Goal: Task Accomplishment & Management: Complete application form

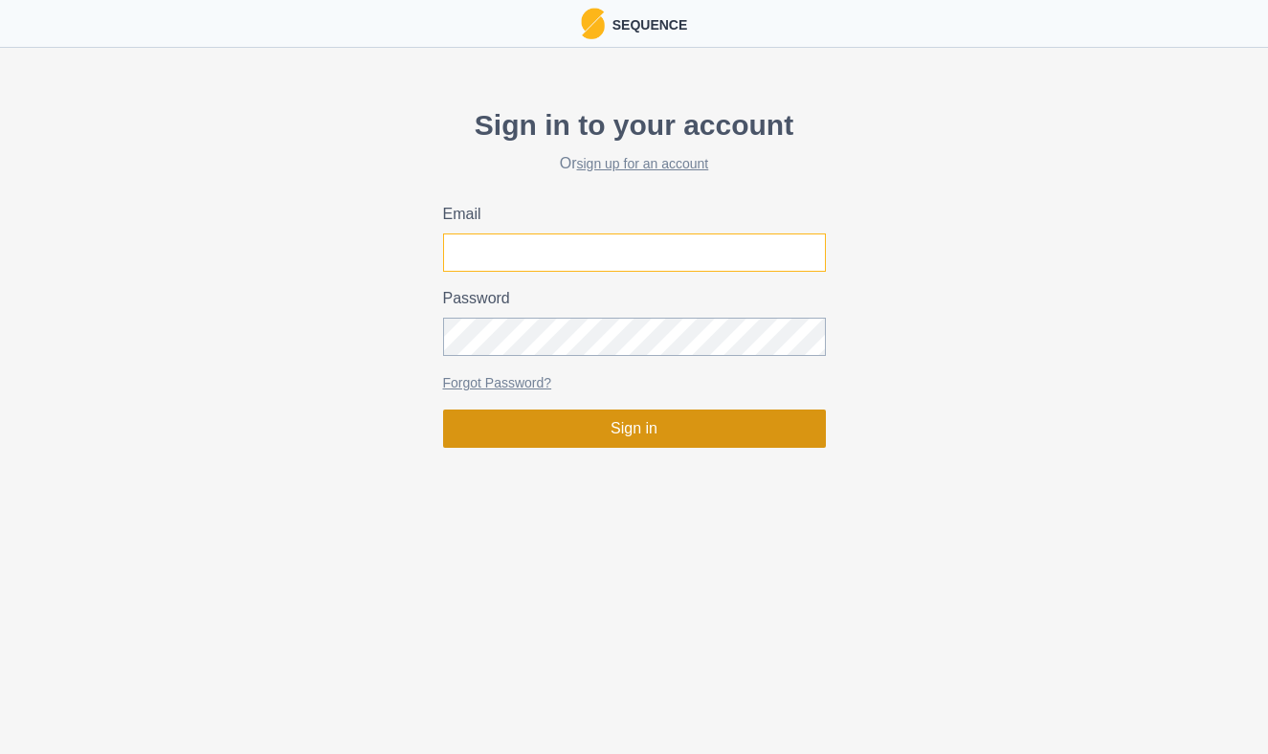
type input "jon@powellmovement.coach"
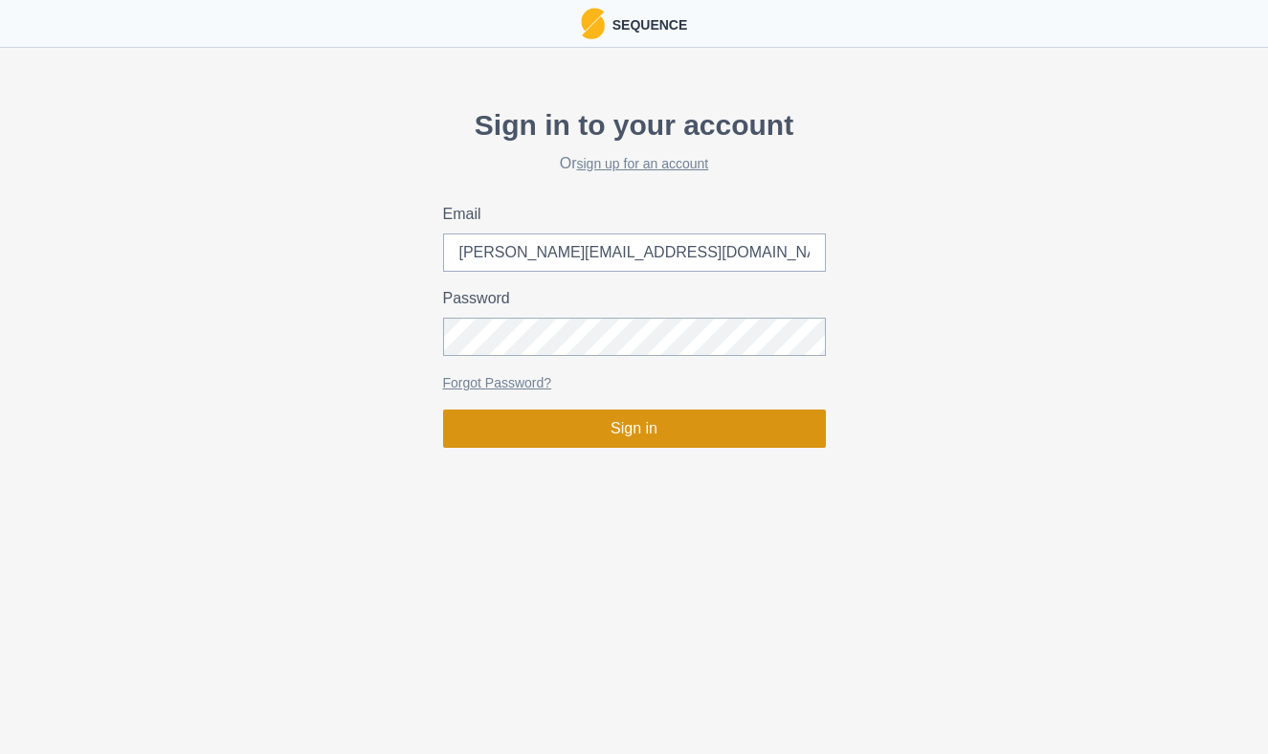
click at [535, 432] on button "Sign in" at bounding box center [634, 428] width 383 height 38
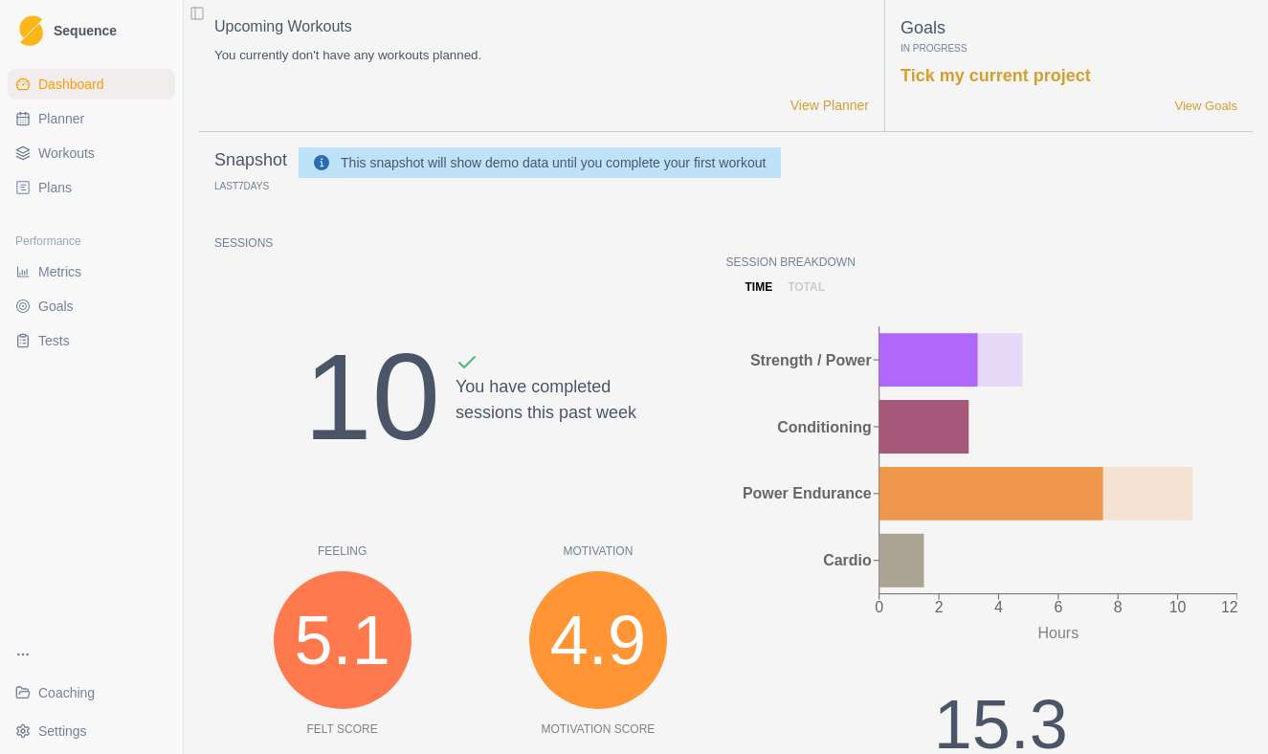
click at [52, 697] on span "Coaching" at bounding box center [66, 692] width 56 height 19
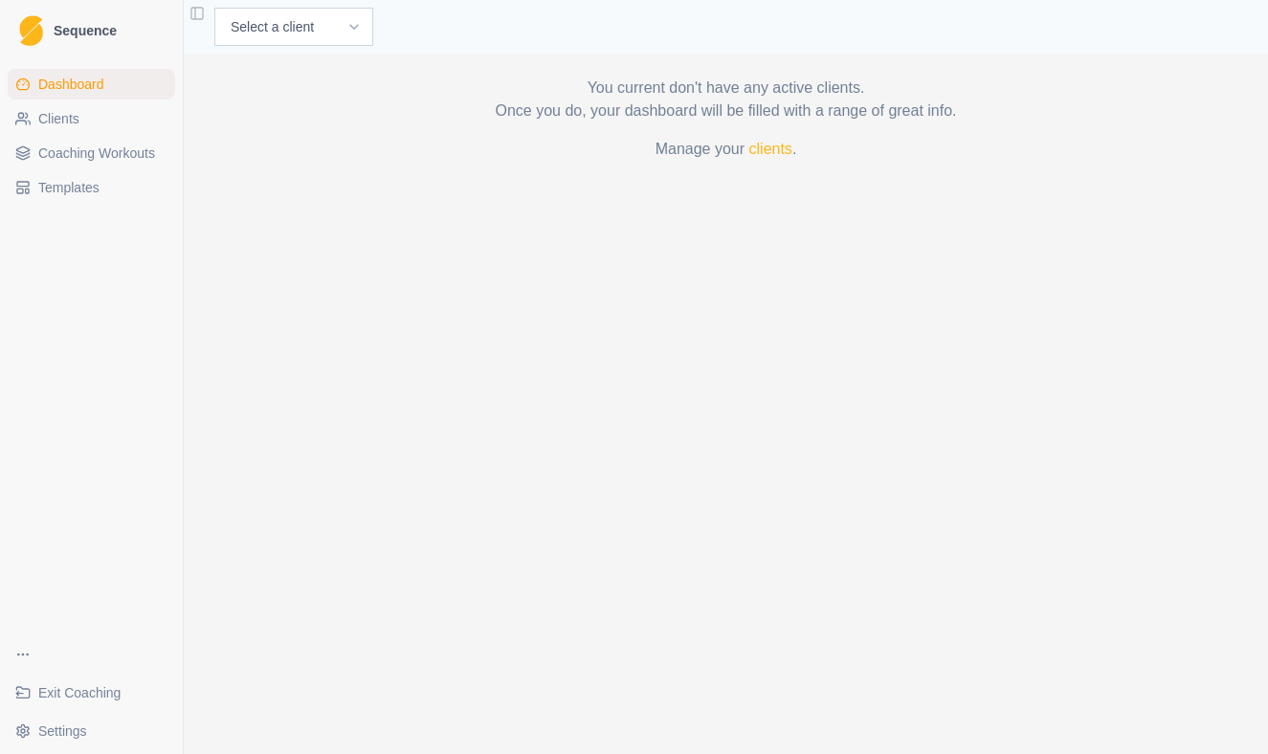
click at [290, 2] on div "Select a client Joe Costanzo" at bounding box center [726, 27] width 1084 height 54
click at [290, 27] on select "Select a client Joe Costanzo" at bounding box center [293, 27] width 159 height 38
select select "0410cdac-d6d6-4222-b351-dd8854f81c51"
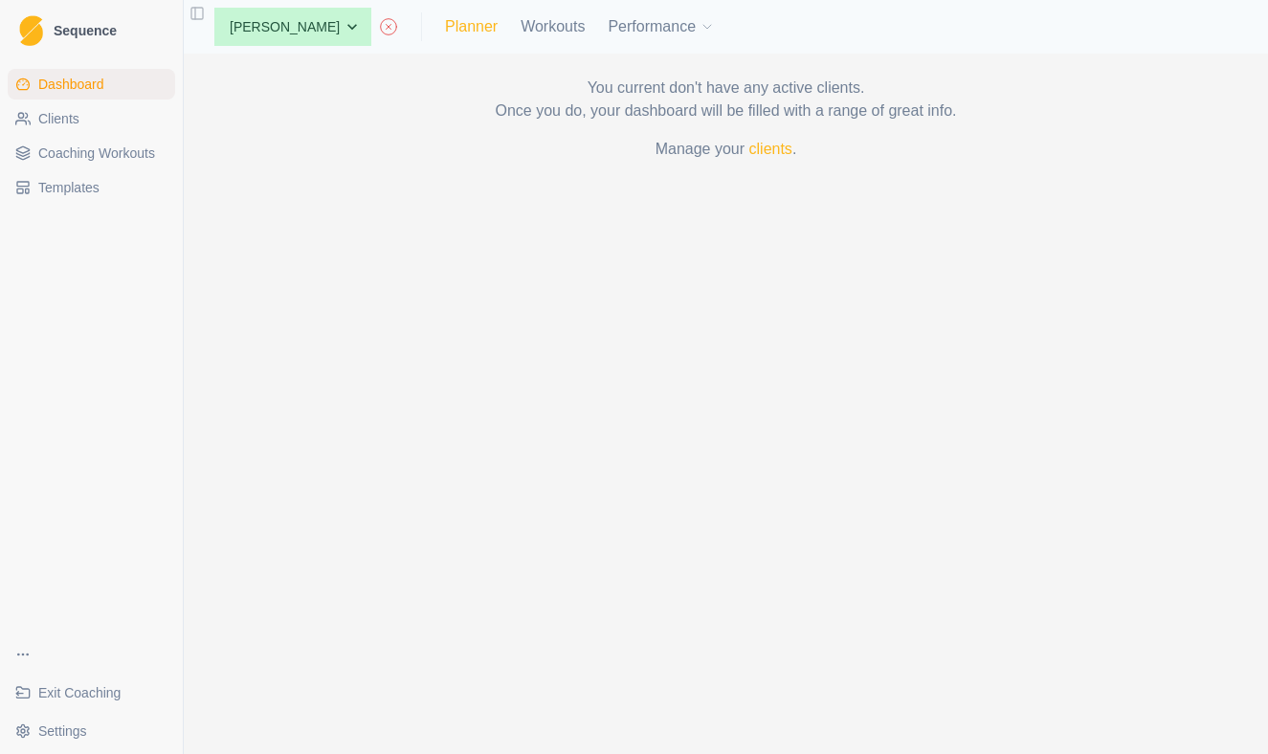
click at [445, 30] on link "Planner" at bounding box center [471, 26] width 53 height 23
select select "month"
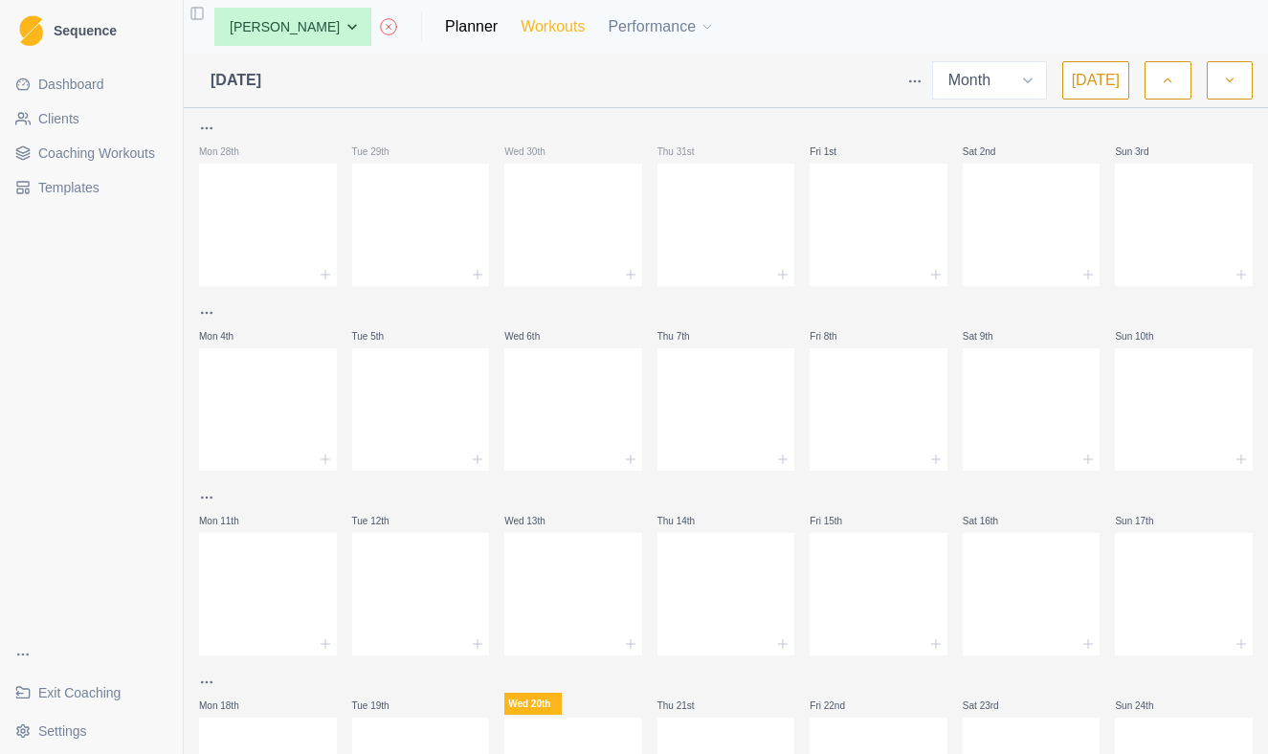
click at [520, 33] on link "Workouts" at bounding box center [552, 26] width 64 height 23
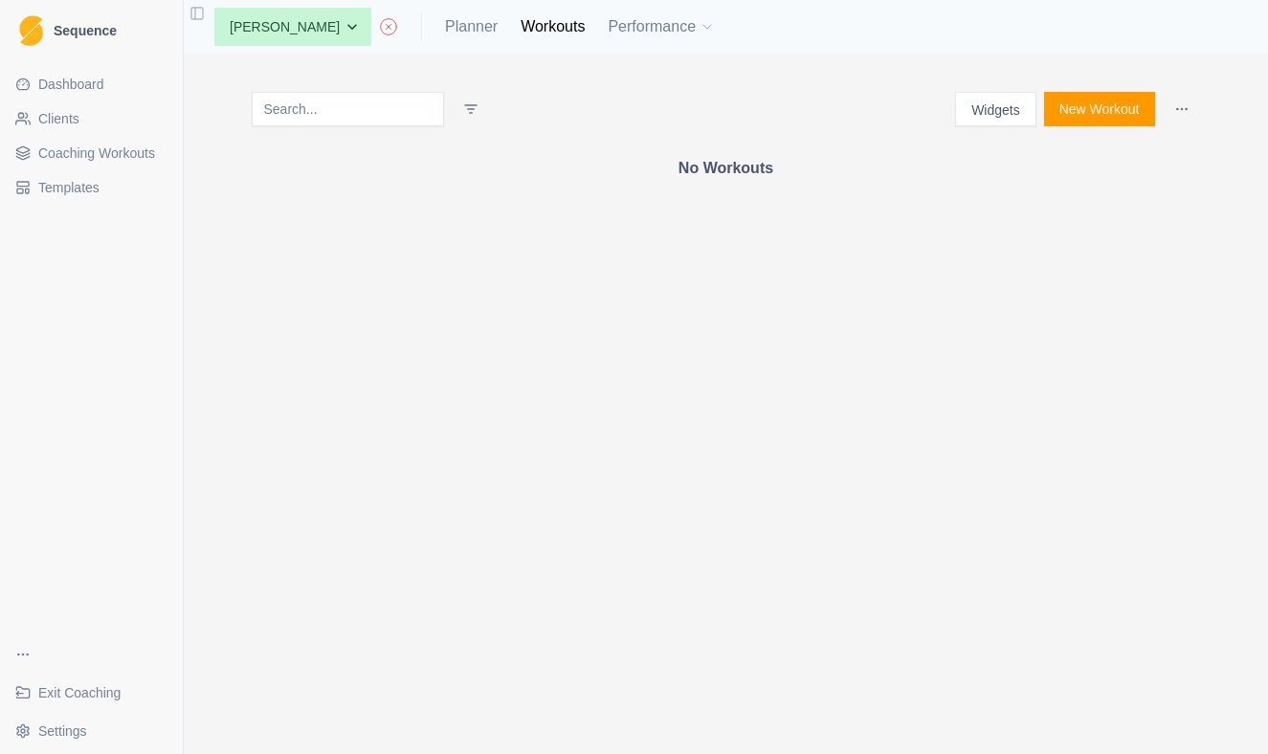
click at [1095, 106] on button "New Workout" at bounding box center [1099, 109] width 111 height 34
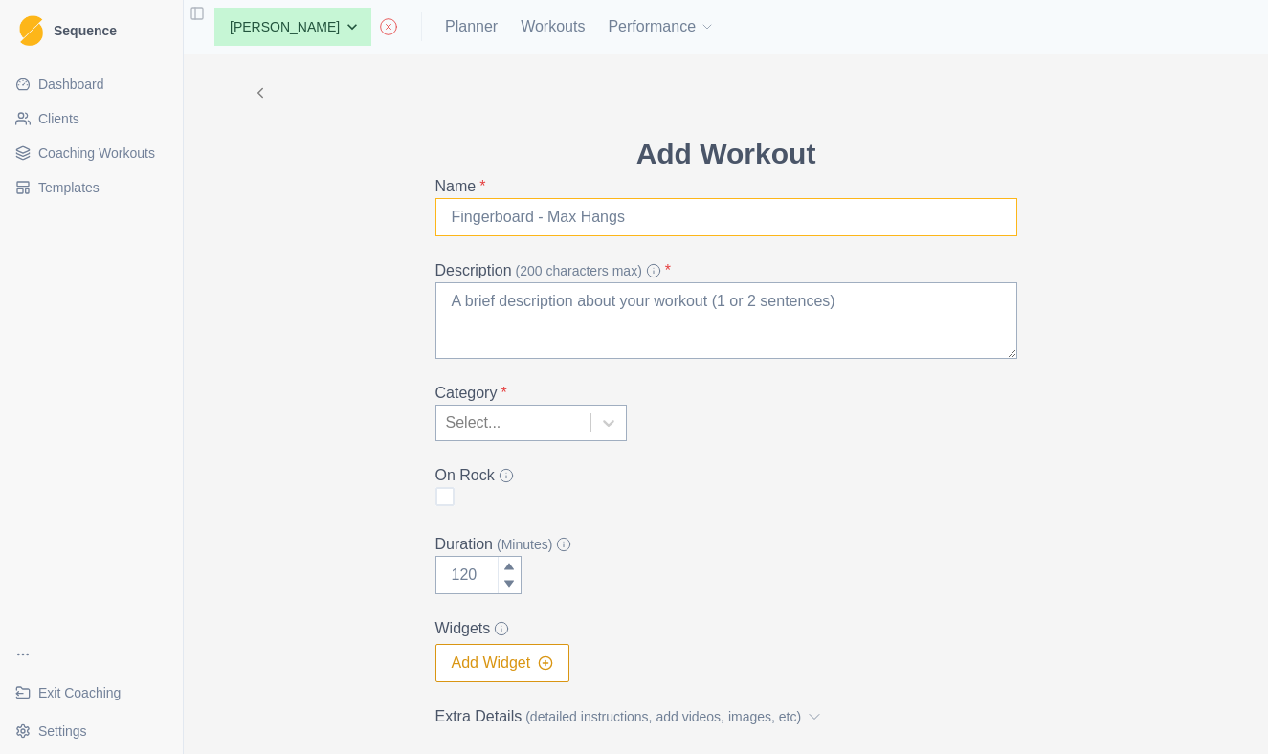
click at [533, 220] on input "Name *" at bounding box center [726, 217] width 582 height 38
type input "o"
type input "Kettle Up"
click at [496, 308] on textarea "Description (200 characters max) *" at bounding box center [726, 320] width 582 height 77
paste textarea "https://www.youtube.com/watch?v=J5LEpIZSDS0"
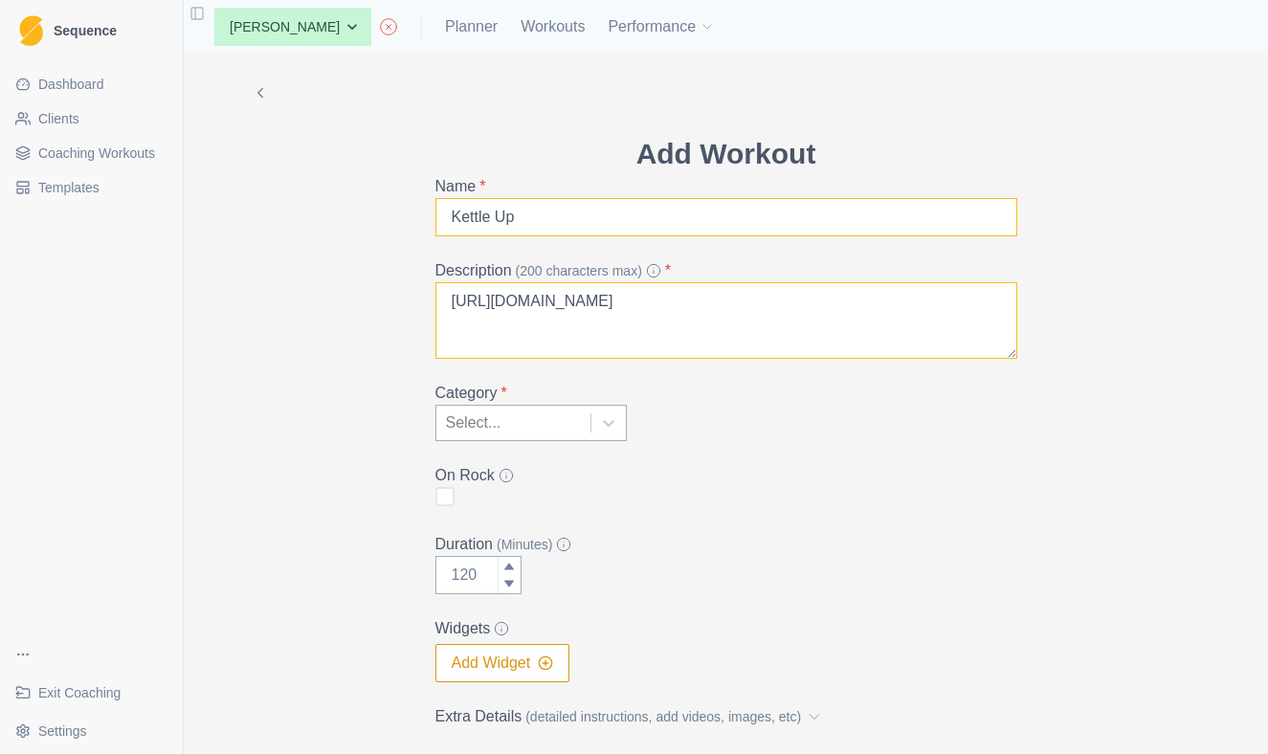
type textarea "https://www.youtube.com/watch?v=J5LEpIZSDS0"
click at [507, 218] on input "Kettle Up" at bounding box center [726, 217] width 582 height 38
click at [539, 218] on input "Kettle Up" at bounding box center [726, 217] width 582 height 38
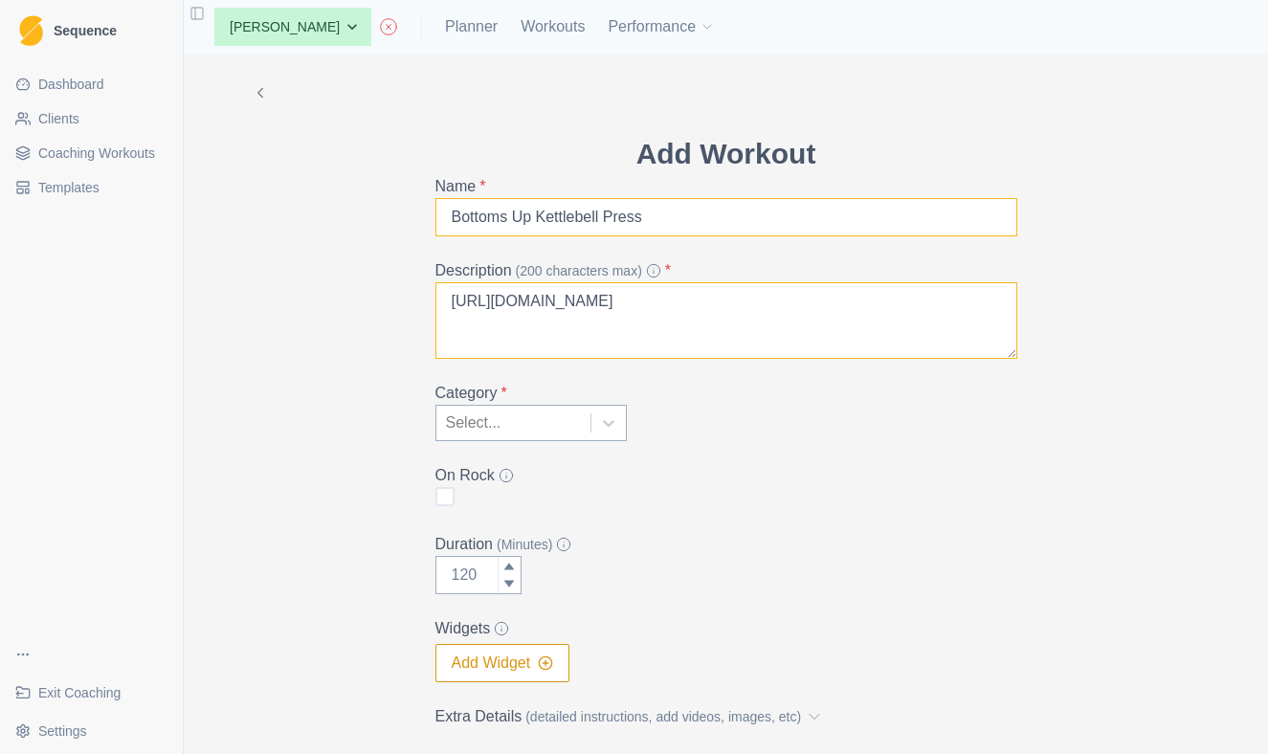
type input "Bottoms Up Kettlebell Press"
click at [449, 305] on textarea "https://www.youtube.com/watch?v=J5LEpIZSDS0" at bounding box center [726, 320] width 582 height 77
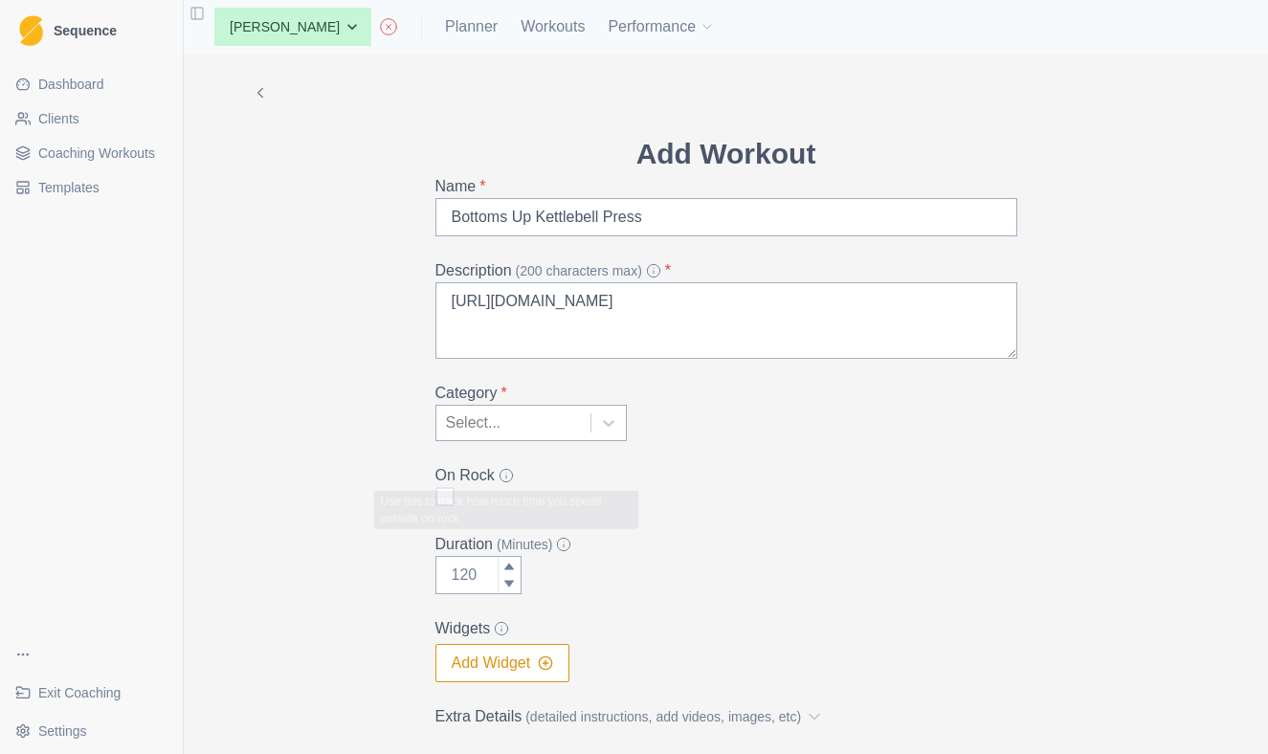
click at [501, 435] on div at bounding box center [513, 422] width 135 height 27
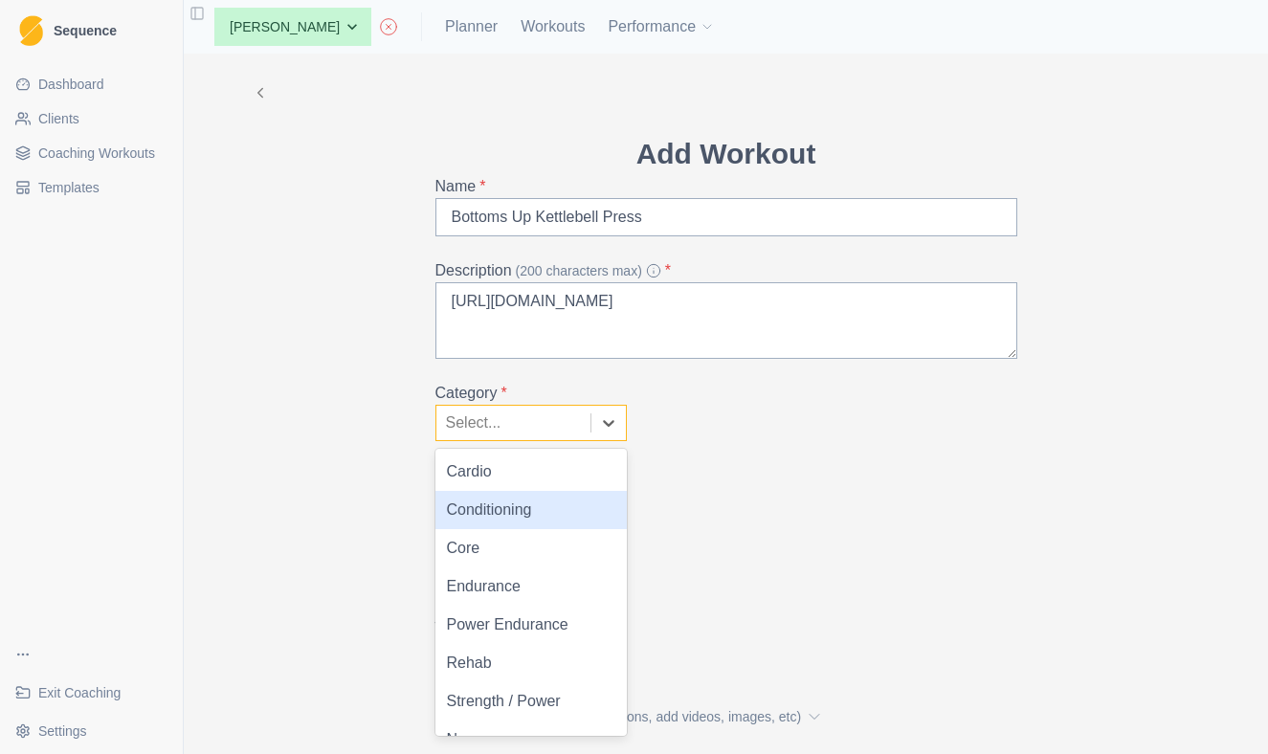
click at [498, 517] on div "Conditioning" at bounding box center [530, 510] width 191 height 38
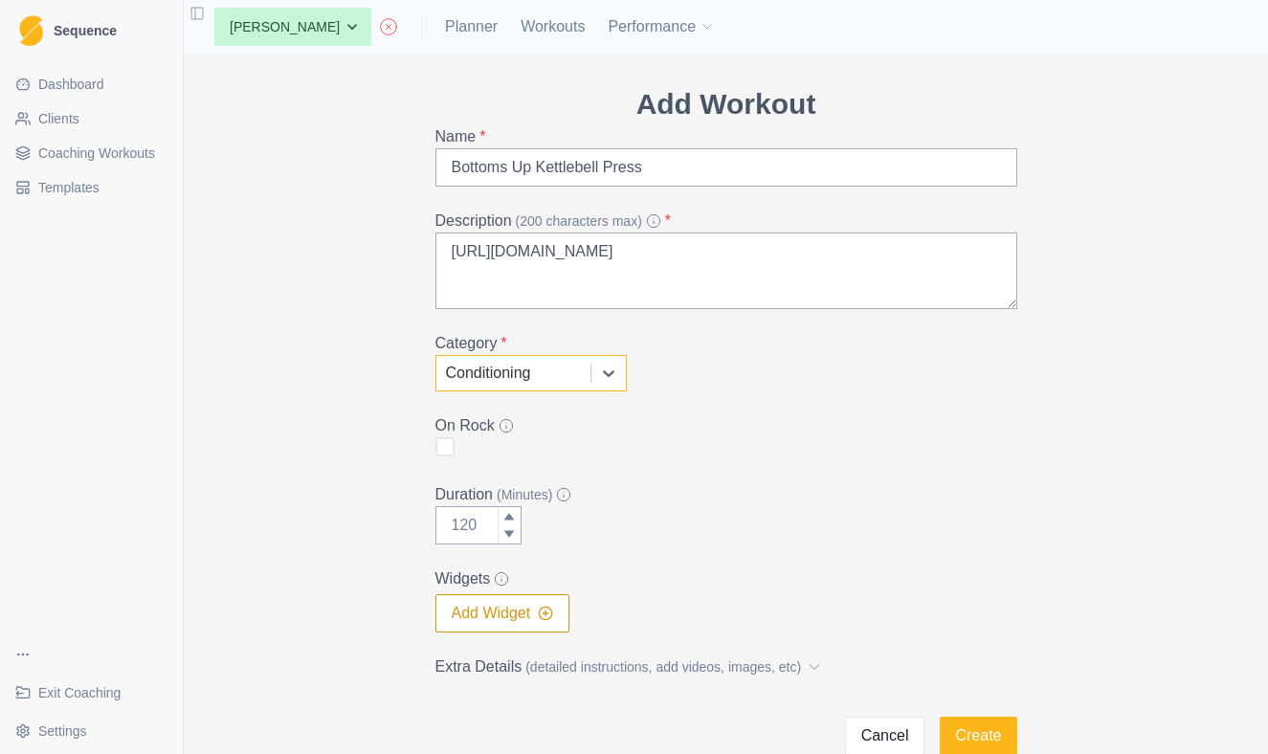
scroll to position [85, 0]
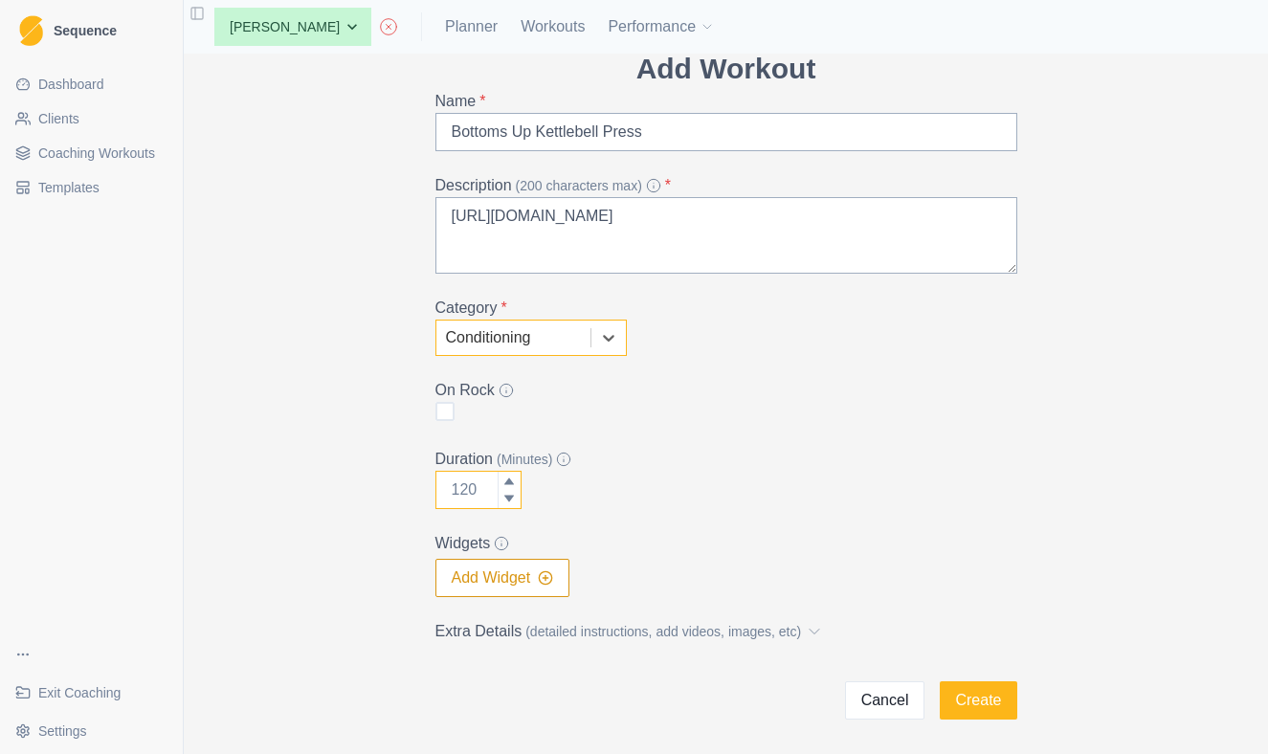
click at [470, 483] on input "Duration (Minutes)" at bounding box center [478, 490] width 86 height 38
click at [486, 501] on input "Duration (Minutes)" at bounding box center [478, 490] width 86 height 38
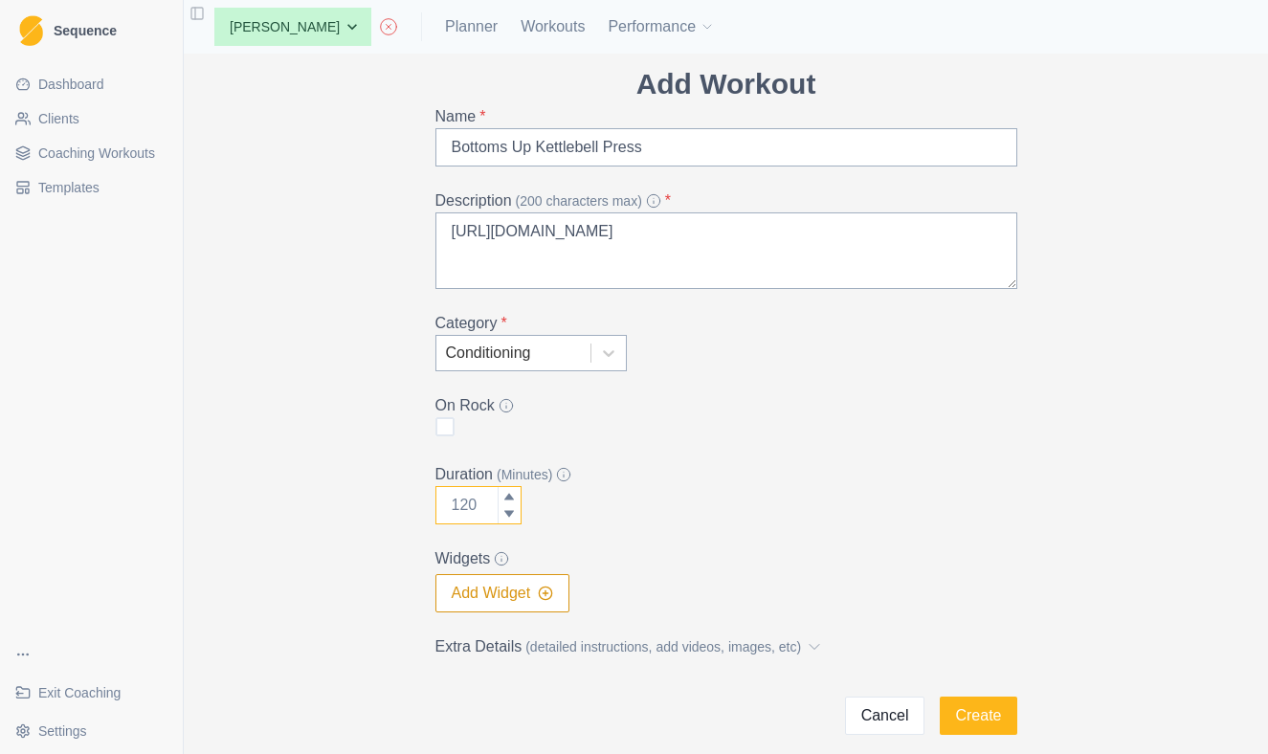
scroll to position [32, 0]
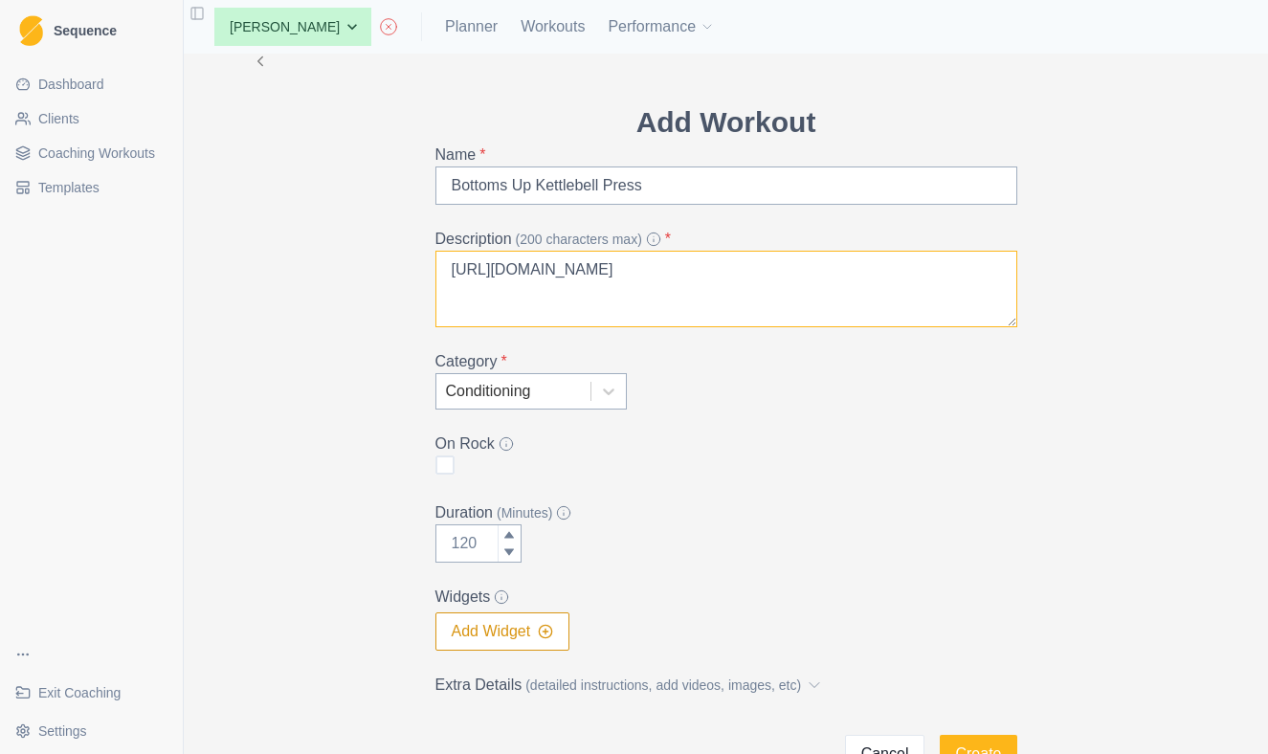
click at [491, 261] on textarea "https://www.youtube.com/watch?v=J5LEpIZSDS0" at bounding box center [726, 289] width 582 height 77
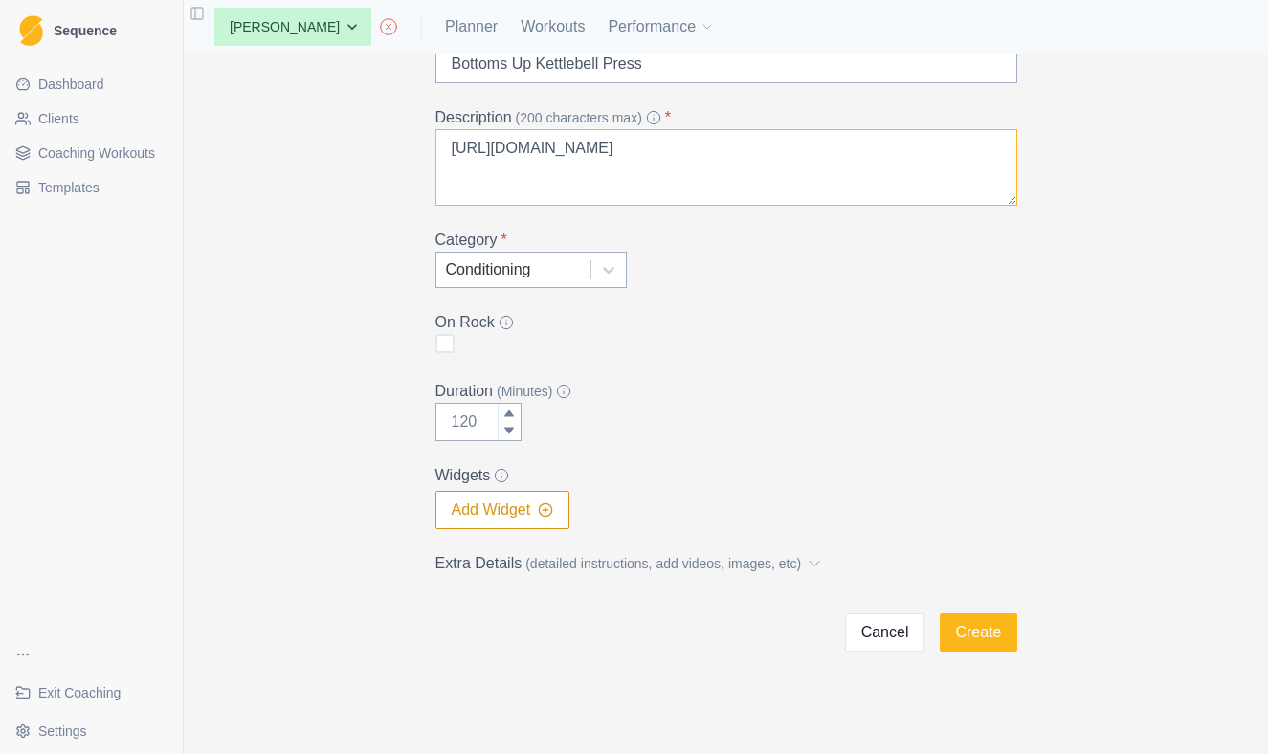
scroll to position [158, 0]
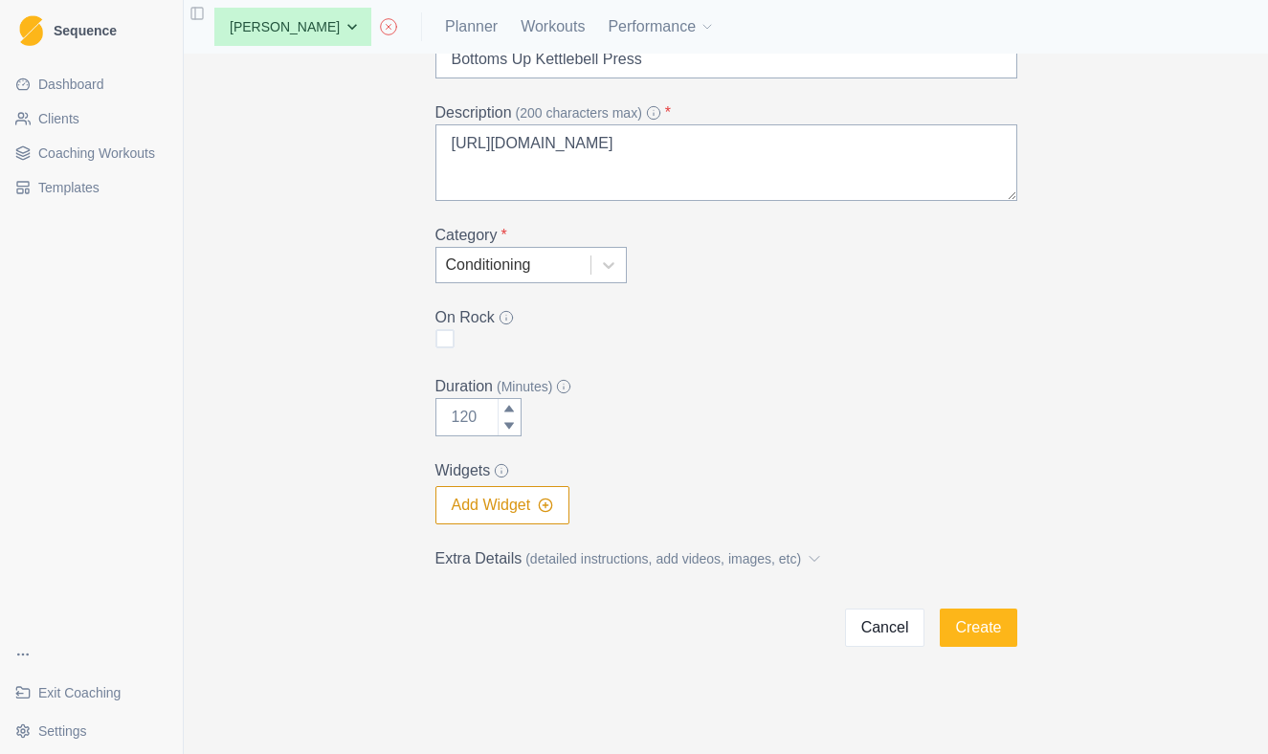
click at [824, 549] on label "Extra Details (detailed instructions, add videos, images, etc)" at bounding box center [720, 558] width 570 height 23
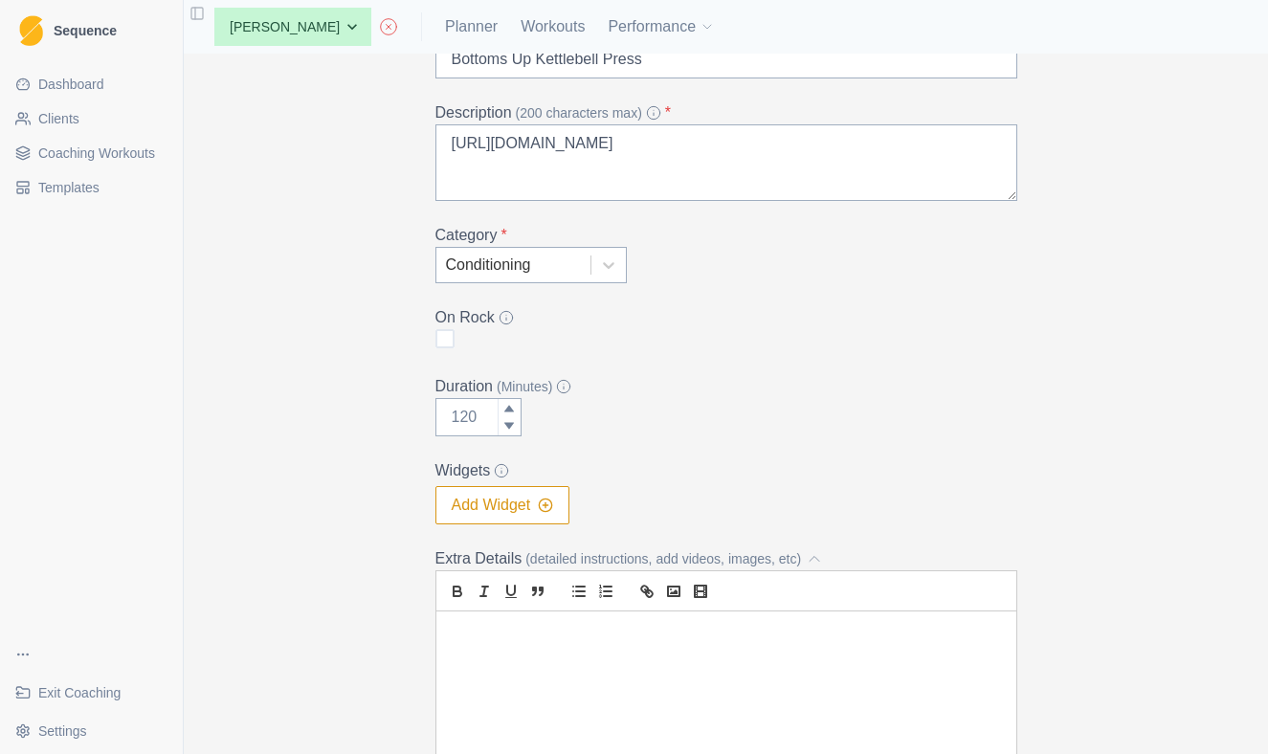
click at [824, 549] on label "Extra Details (detailed instructions, add videos, images, etc)" at bounding box center [720, 558] width 570 height 23
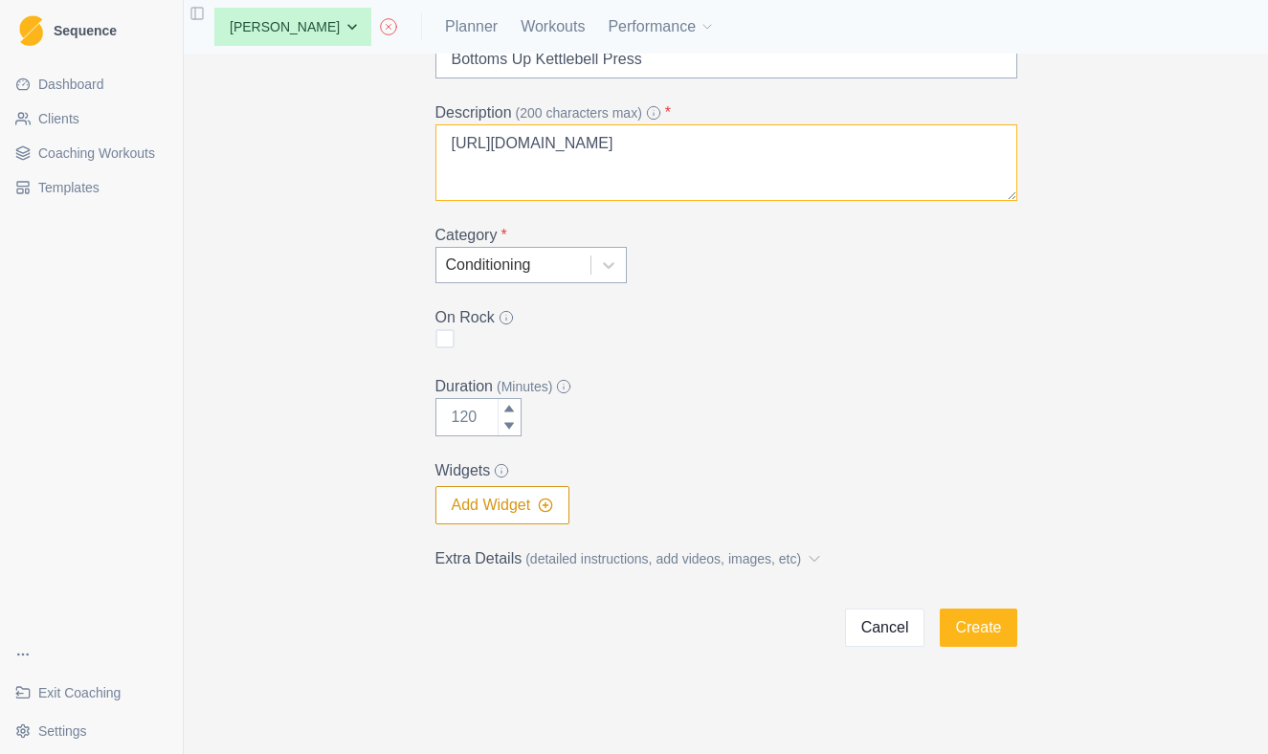
click at [516, 136] on textarea "https://www.youtube.com/watch?v=J5LEpIZSDS0" at bounding box center [726, 162] width 582 height 77
type textarea "https://www.youtube.com/watch?v=J5LEpIZSDS0"
click at [483, 421] on input "Duration (Minutes)" at bounding box center [478, 417] width 86 height 38
drag, startPoint x: 483, startPoint y: 421, endPoint x: 450, endPoint y: 420, distance: 33.5
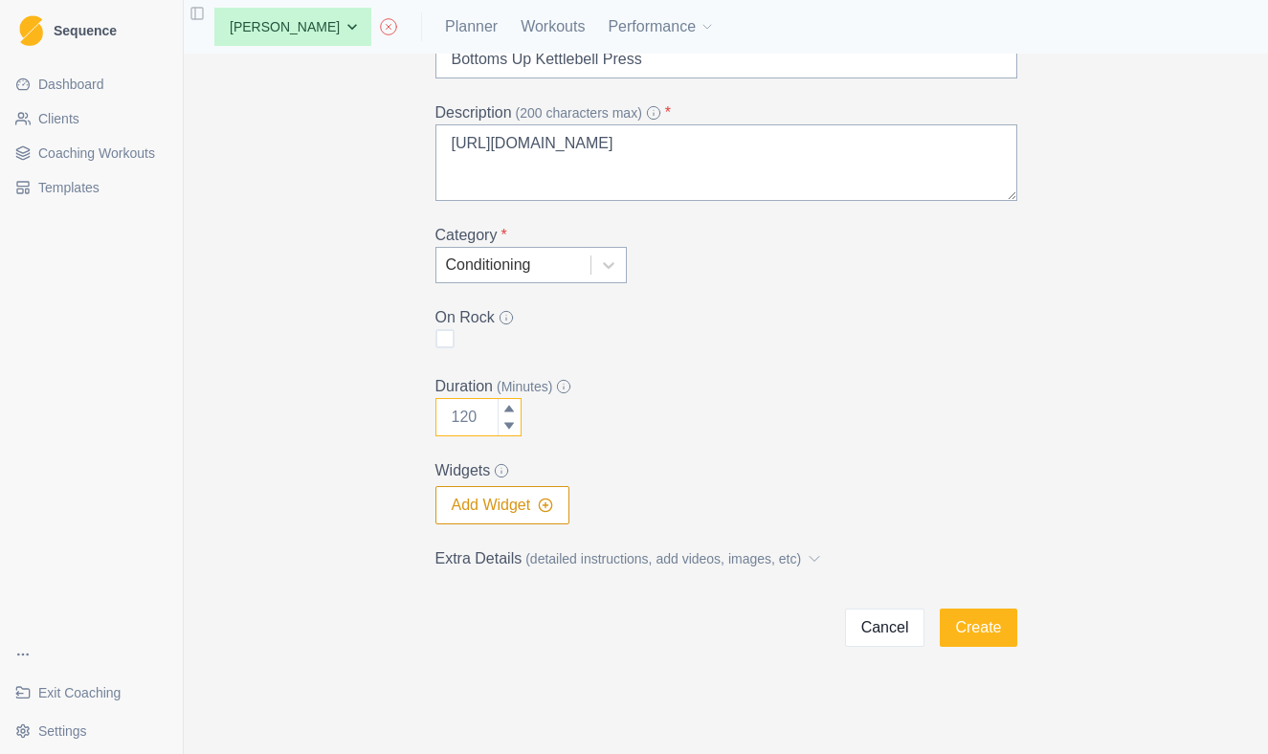
click at [452, 419] on input "Duration (Minutes)" at bounding box center [478, 417] width 86 height 38
type input "0"
click at [508, 431] on div at bounding box center [509, 426] width 23 height 19
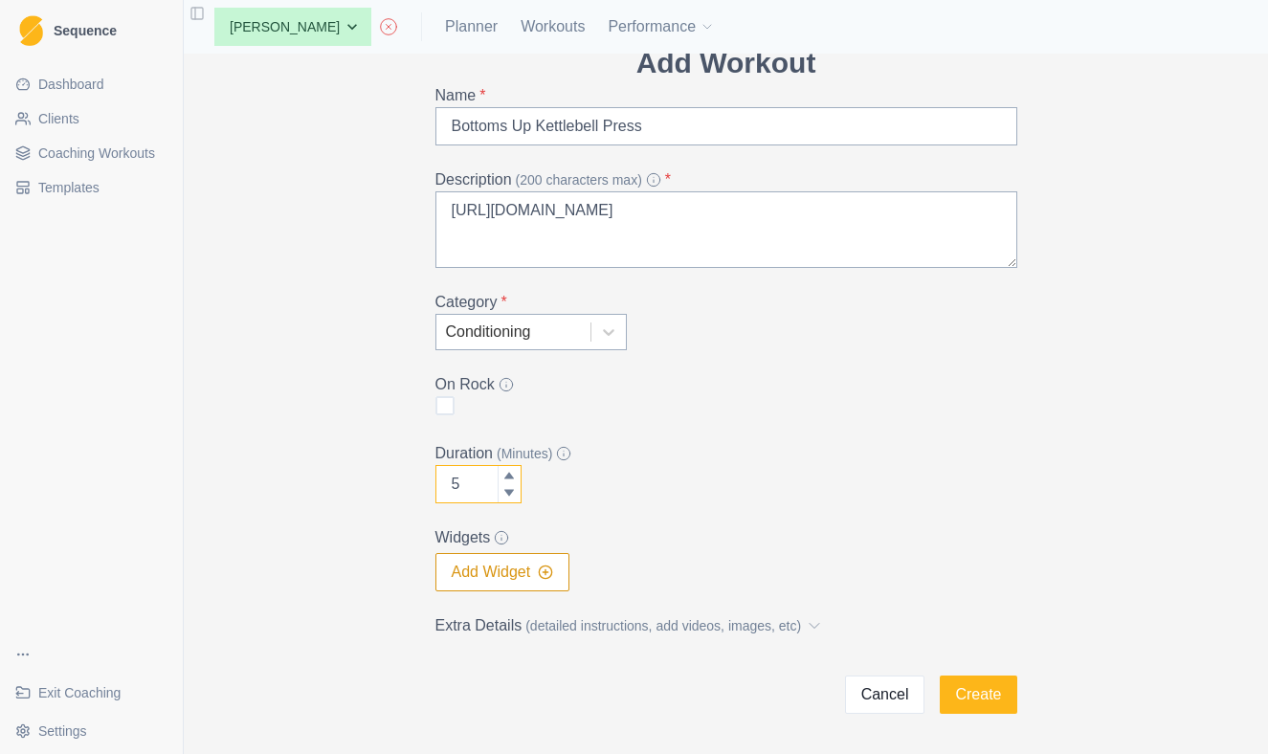
type input "5"
click at [591, 215] on textarea "https://www.youtube.com/watch?v=J5LEpIZSDS0" at bounding box center [726, 229] width 582 height 77
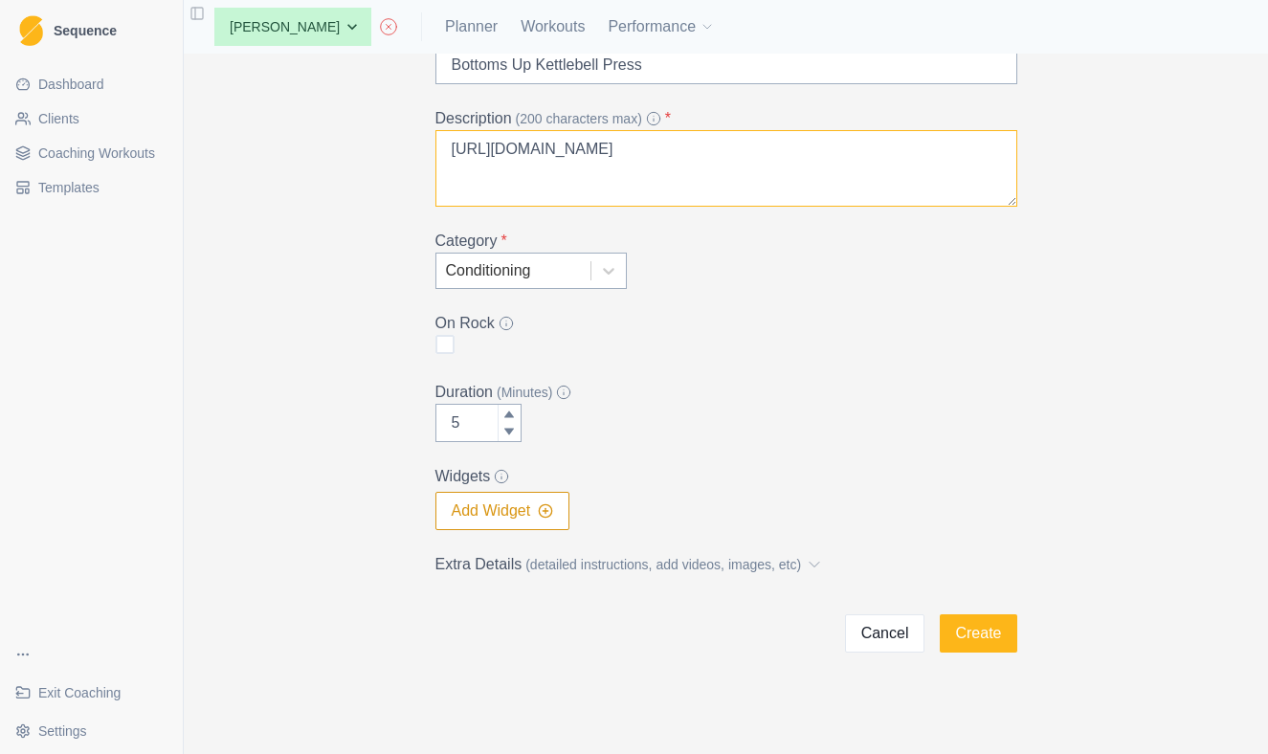
scroll to position [158, 0]
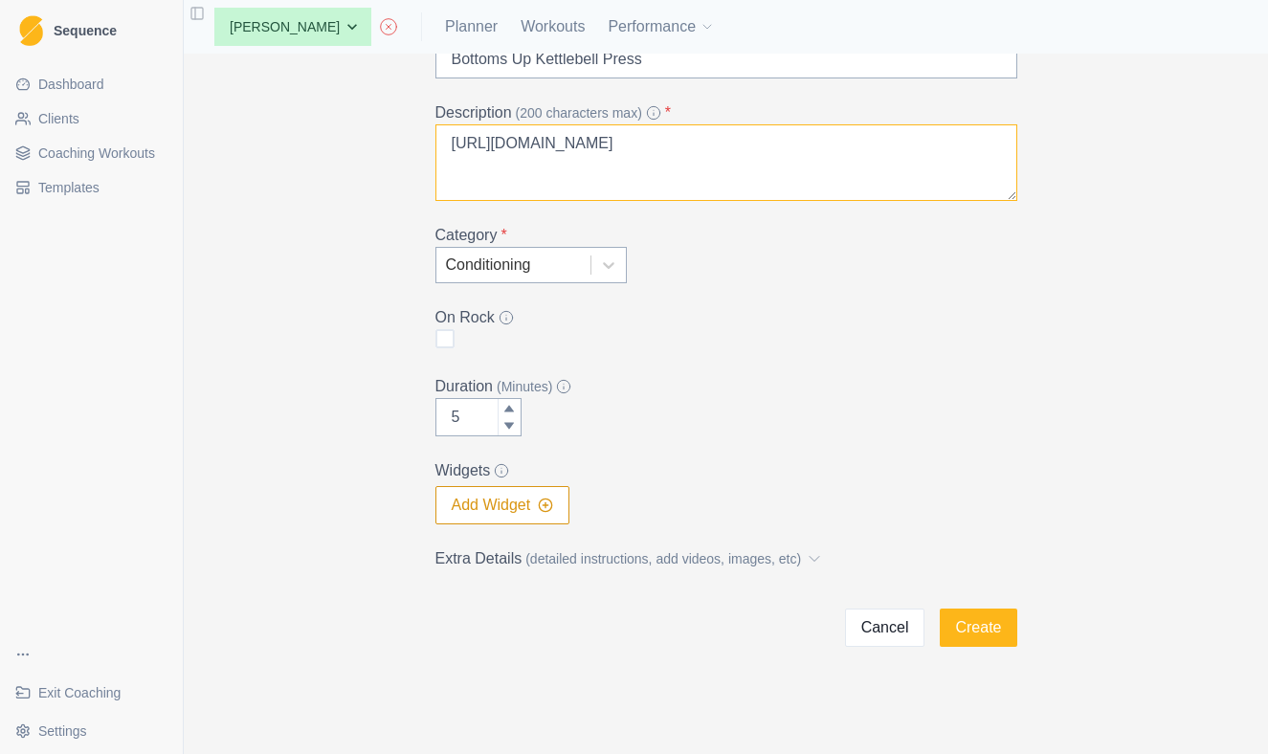
click at [671, 144] on textarea "https://www.youtube.com/watch?v=J5LEpIZSDS0" at bounding box center [726, 162] width 582 height 77
type textarea "https://www.youtube.com/watch?v=J5LEpIZSDS0"
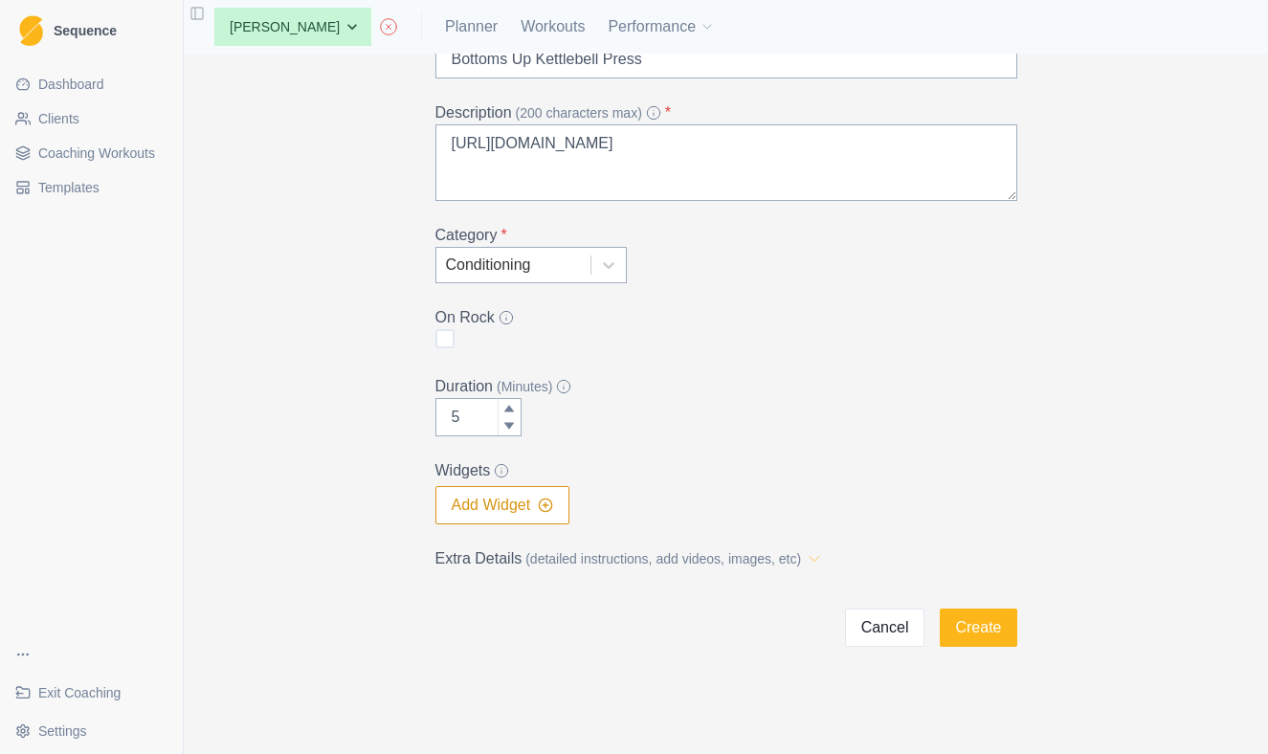
click at [824, 556] on icon at bounding box center [814, 558] width 19 height 19
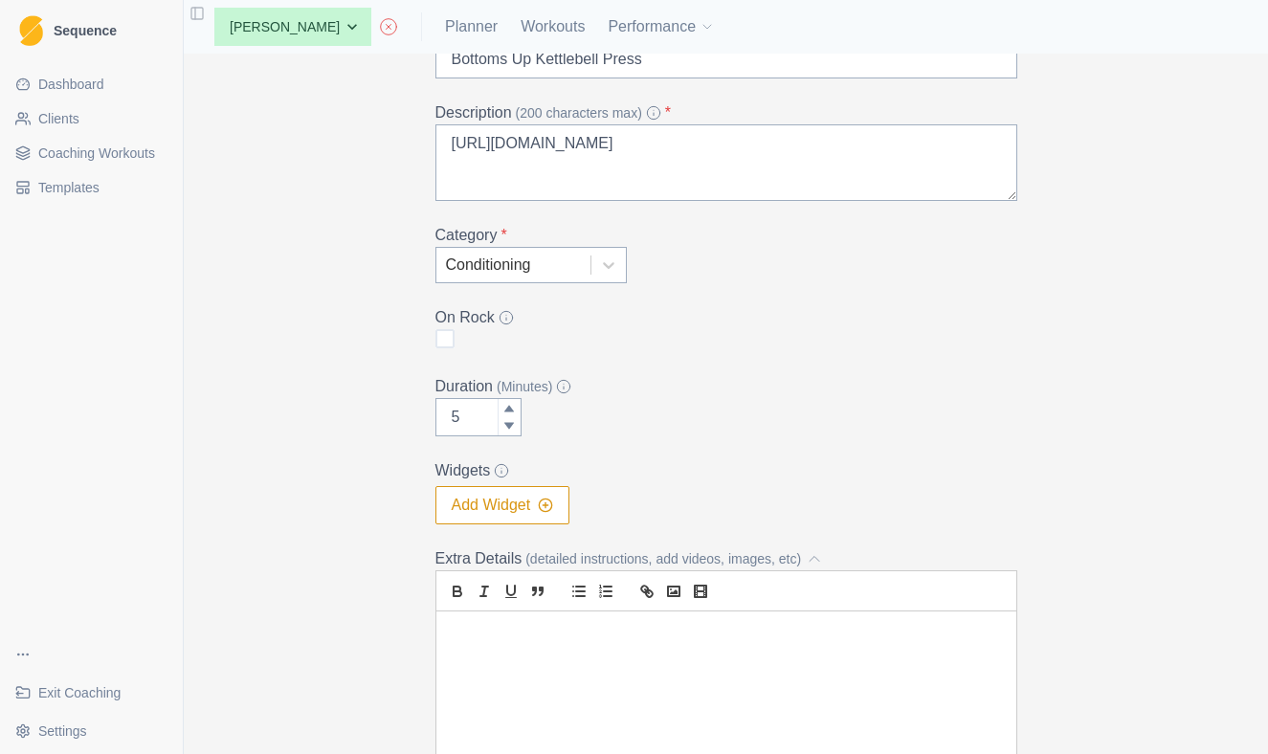
click at [652, 653] on div at bounding box center [726, 730] width 580 height 239
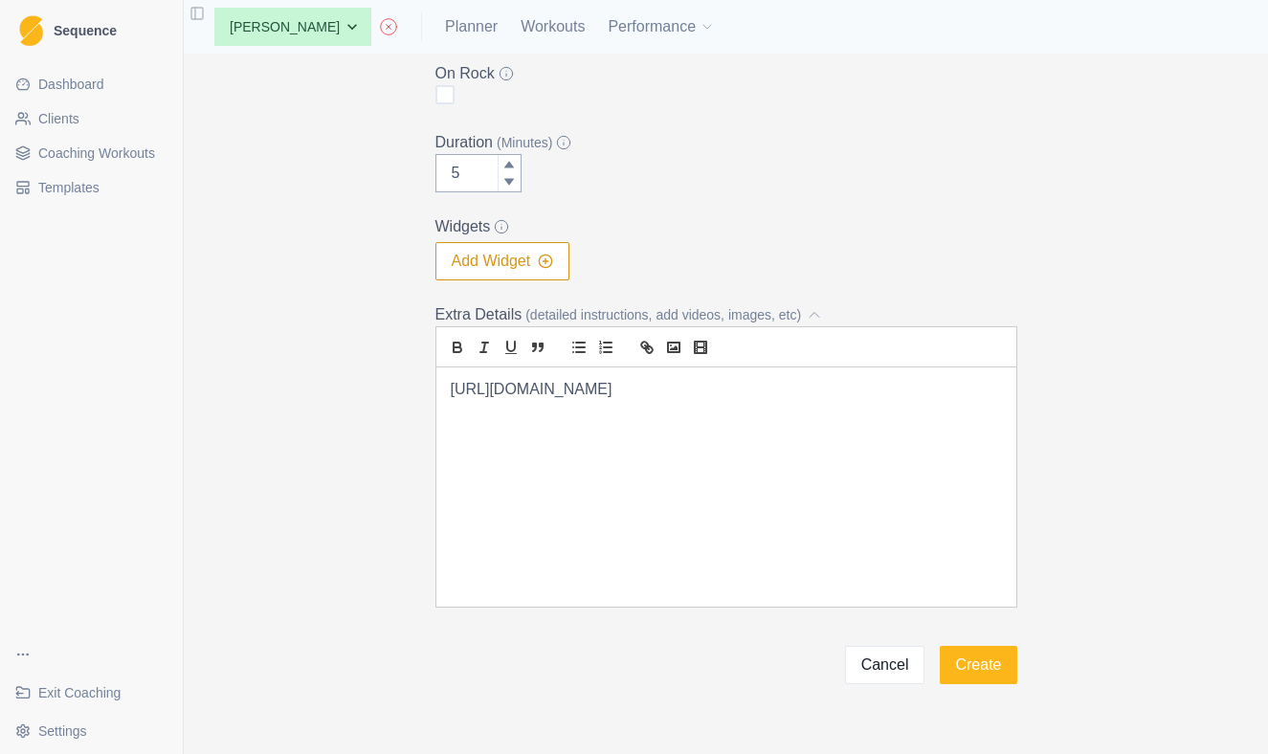
scroll to position [439, 0]
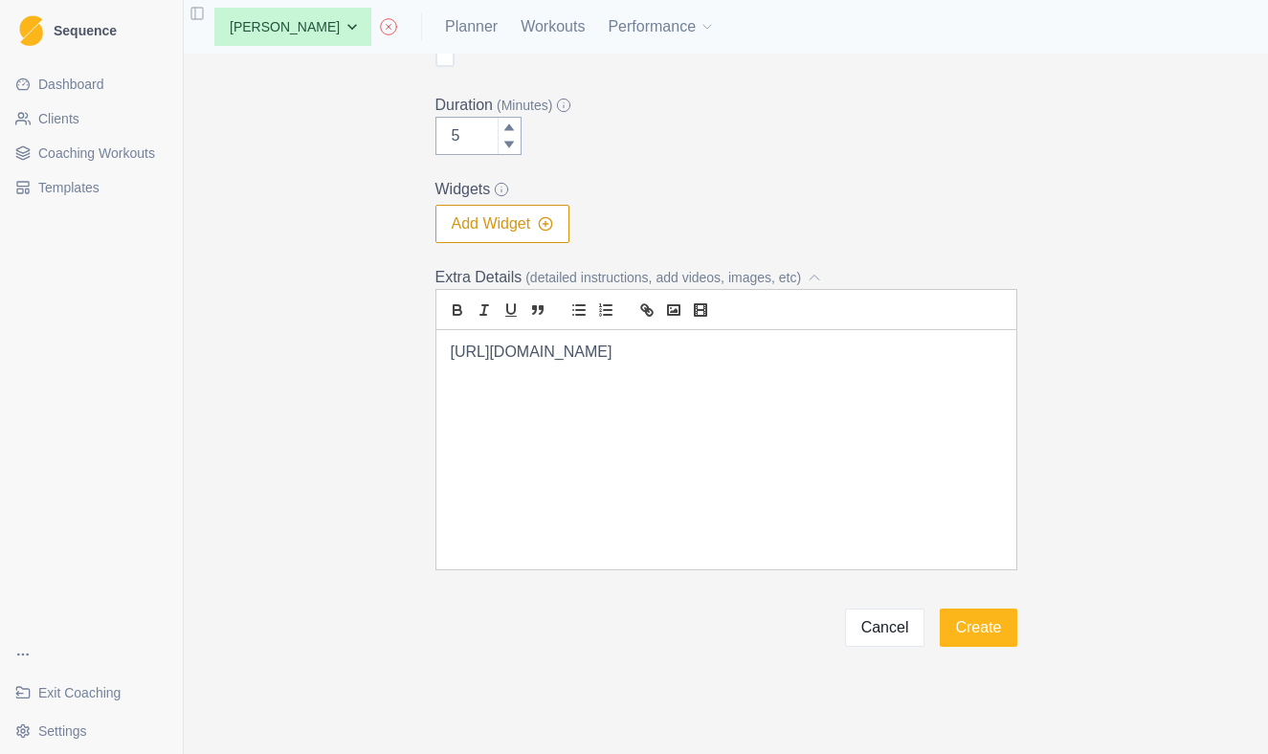
click at [642, 350] on p "https://www.youtube.com/watch?v=J5LEpIZSDS0" at bounding box center [726, 353] width 551 height 22
click at [639, 304] on icon "link" at bounding box center [646, 309] width 17 height 17
click at [648, 309] on icon "link" at bounding box center [649, 312] width 7 height 7
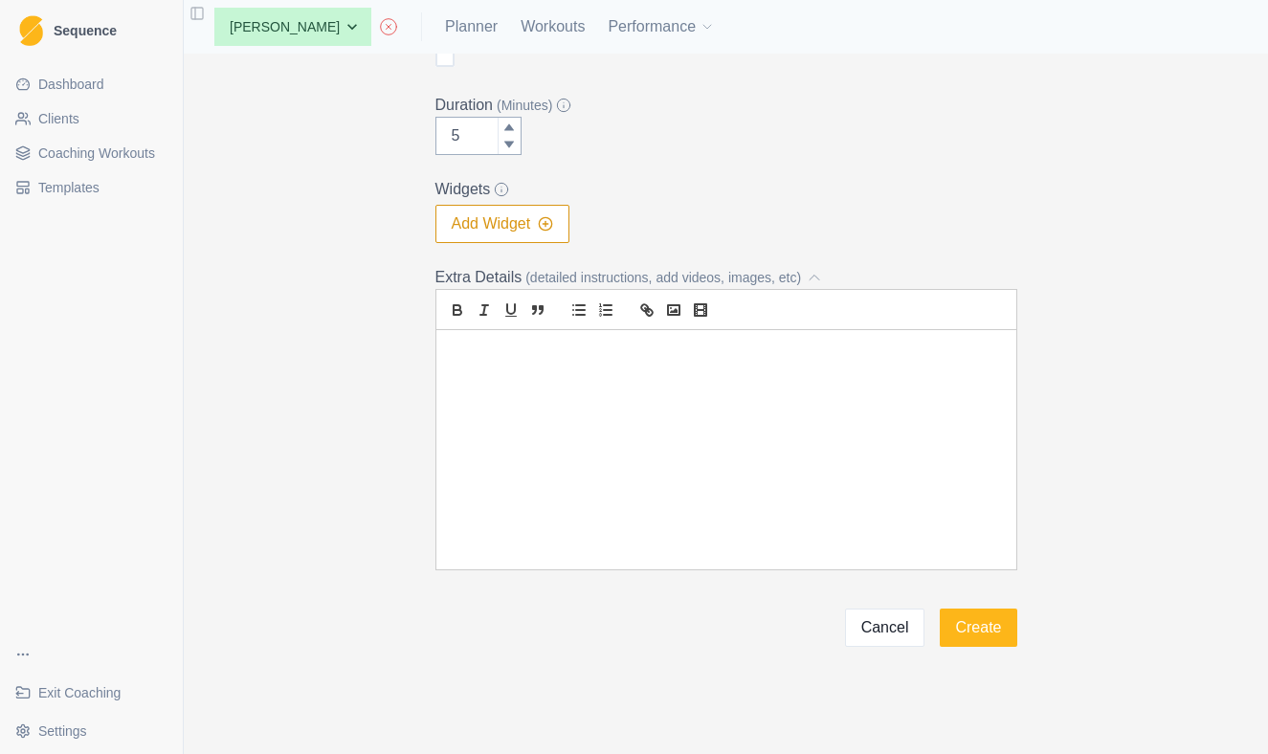
click at [641, 370] on div at bounding box center [726, 449] width 580 height 239
click at [634, 353] on p at bounding box center [726, 353] width 551 height 22
click at [646, 308] on icon "link" at bounding box center [644, 307] width 7 height 7
click at [697, 307] on icon "video" at bounding box center [700, 309] width 17 height 17
click at [608, 387] on input "text" at bounding box center [618, 389] width 163 height 25
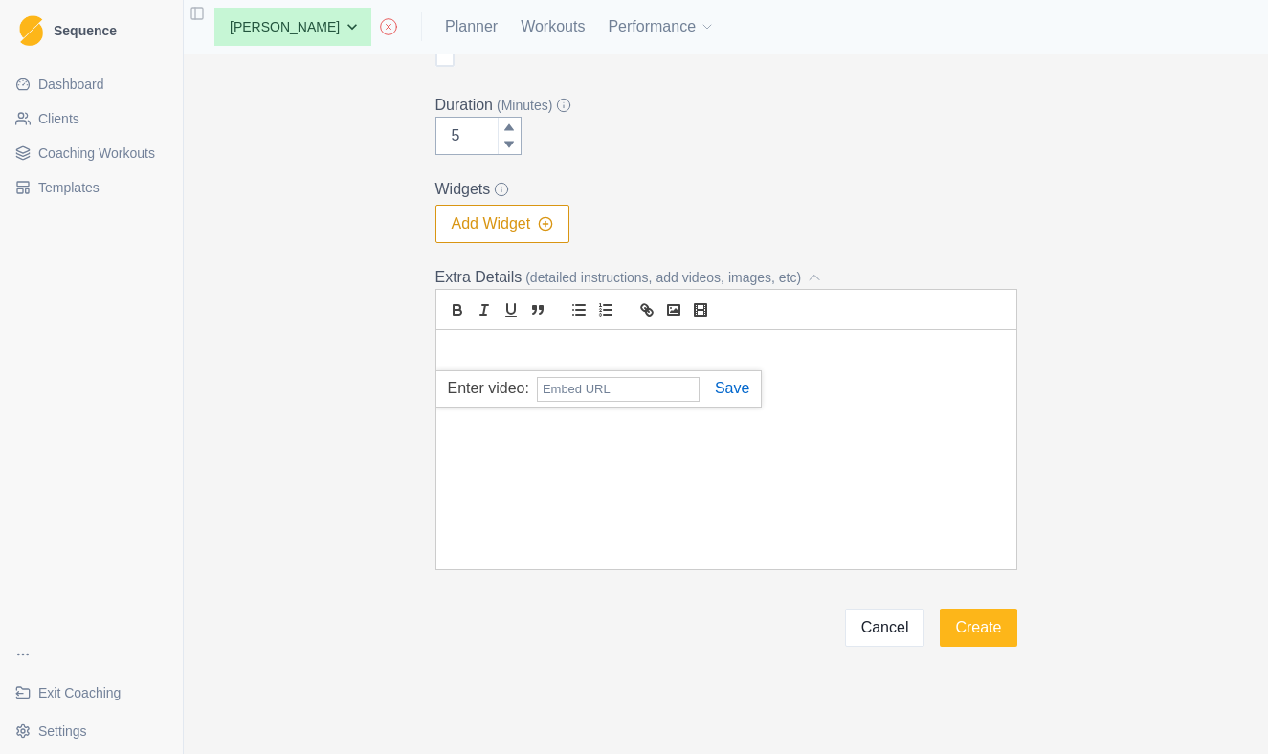
paste input "<iframe width="560" height="315" src="https://www.youtube.com/embed/J5LEpIZSDS0…"
type input "<iframe width="560" height="315" src="https://www.youtube.com/embed/J5LEpIZSDS0…"
click at [741, 392] on link at bounding box center [724, 388] width 50 height 16
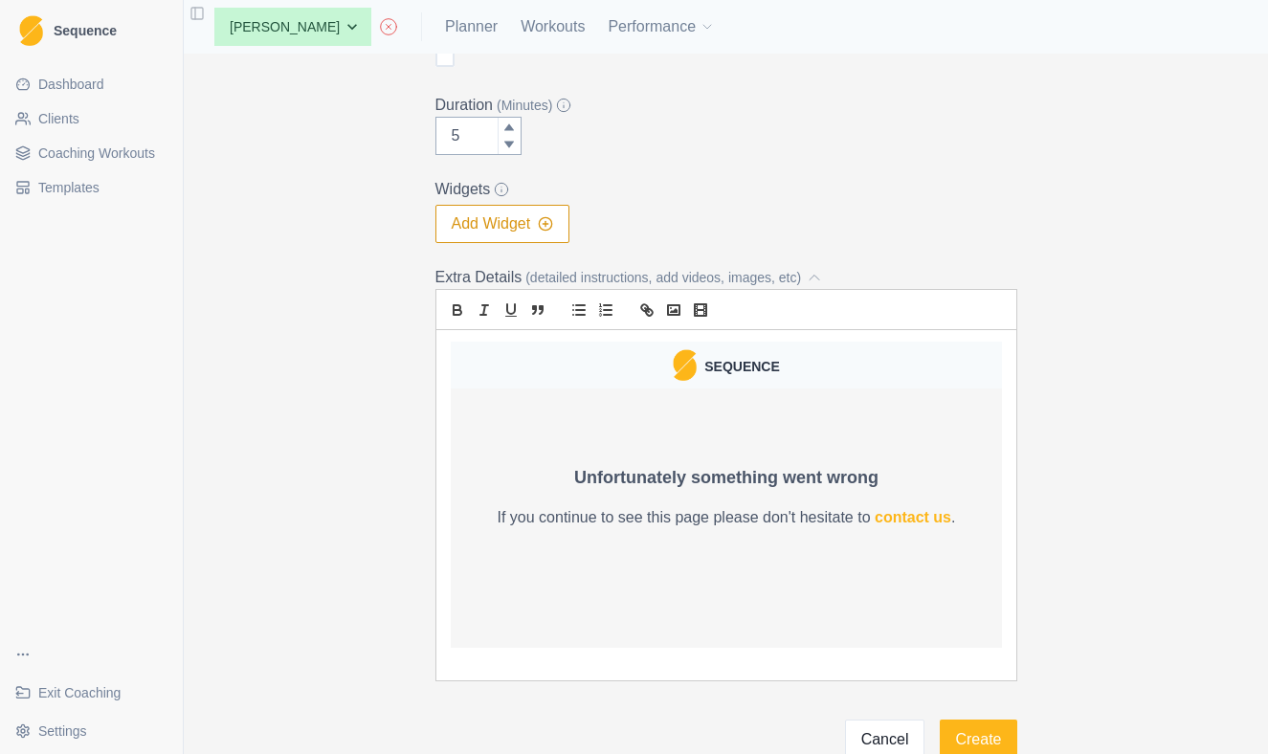
click at [697, 335] on div at bounding box center [726, 505] width 580 height 351
click at [697, 310] on rect "video" at bounding box center [701, 310] width 8 height 2
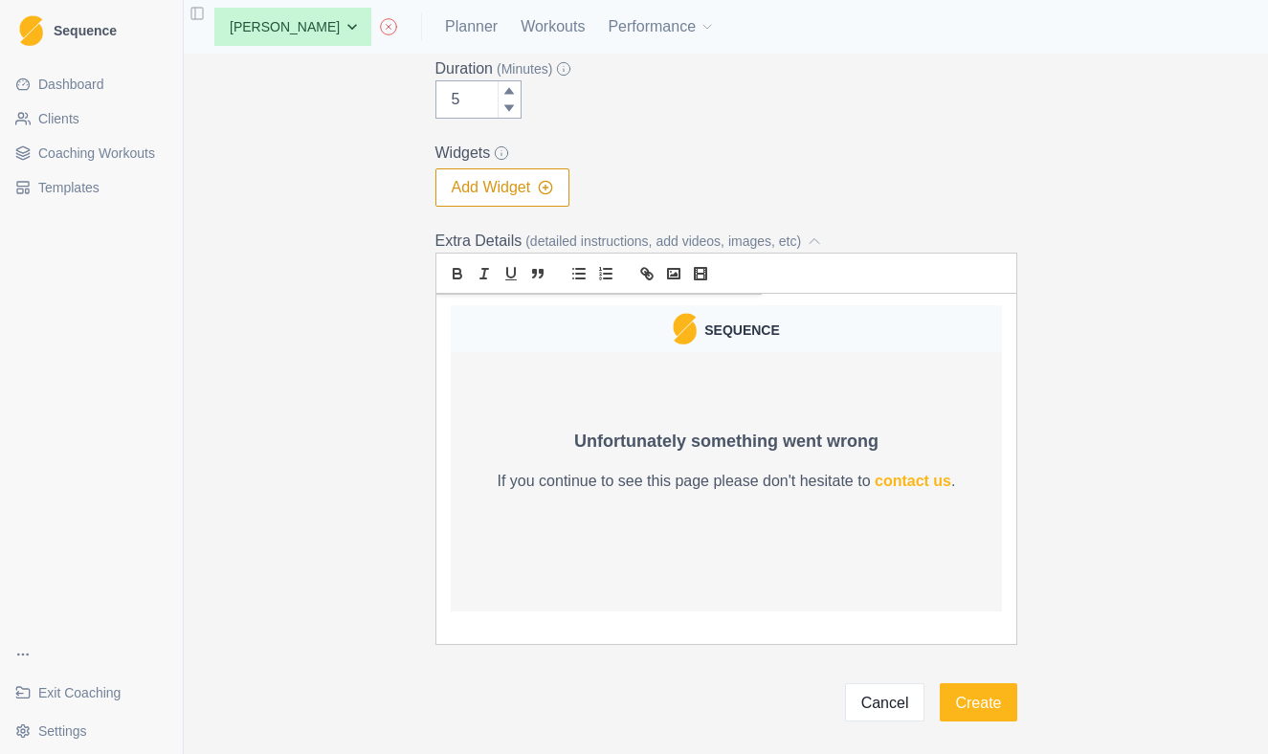
click at [821, 471] on p "If you continue to see this page please don't hesitate to contact us ." at bounding box center [725, 480] width 551 height 23
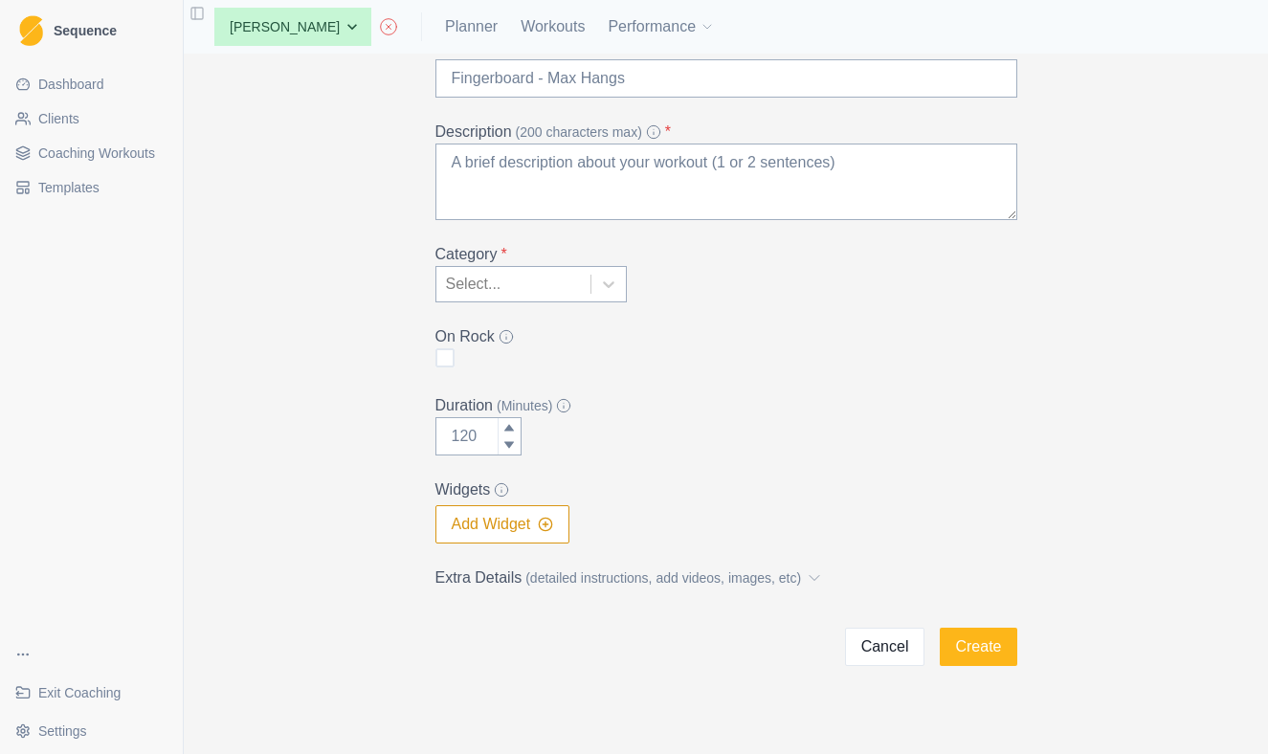
scroll to position [158, 0]
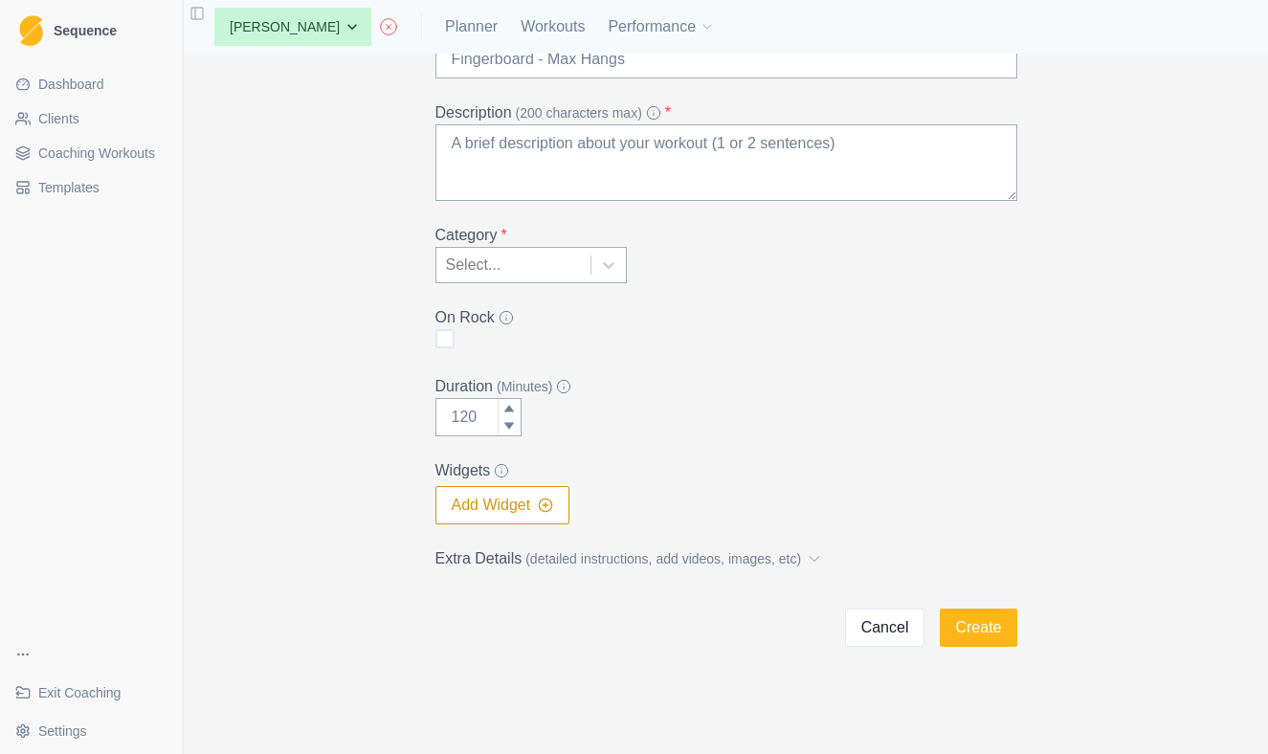
click at [852, 564] on label "Extra Details (detailed instructions, add videos, images, etc)" at bounding box center [720, 558] width 570 height 23
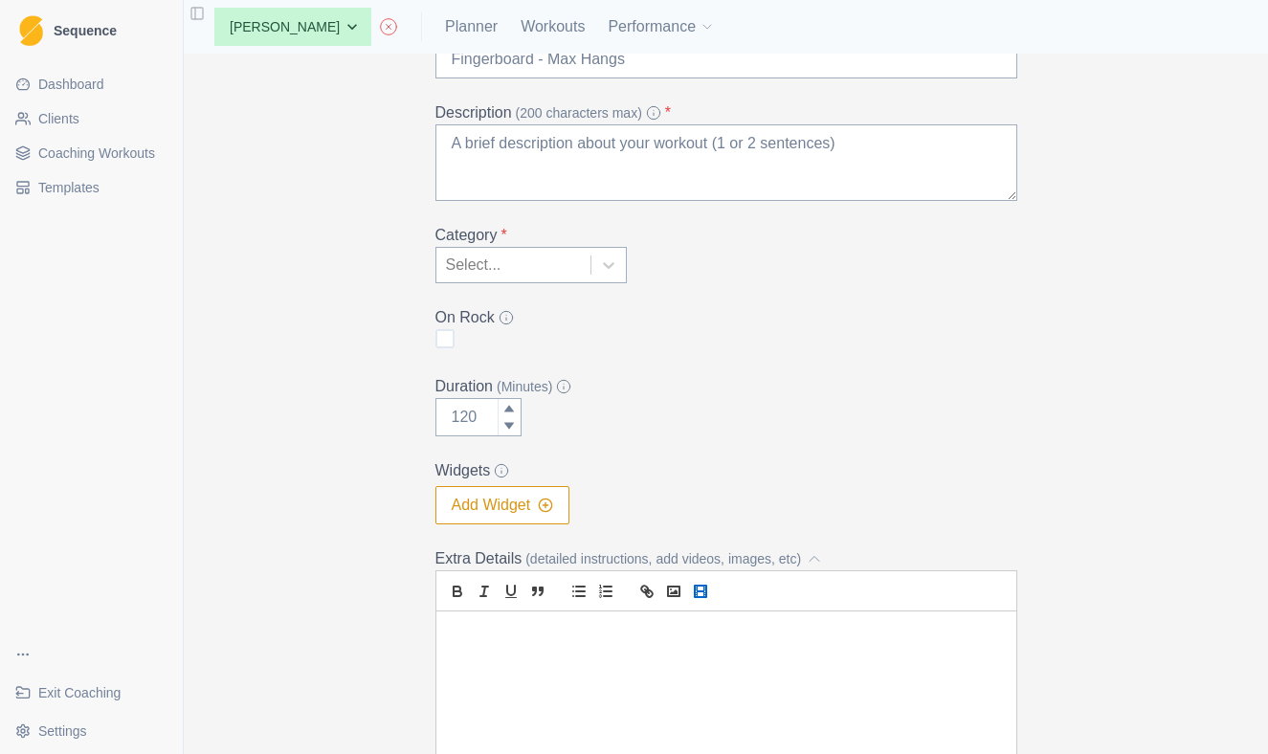
click at [697, 589] on icon "video" at bounding box center [700, 591] width 17 height 17
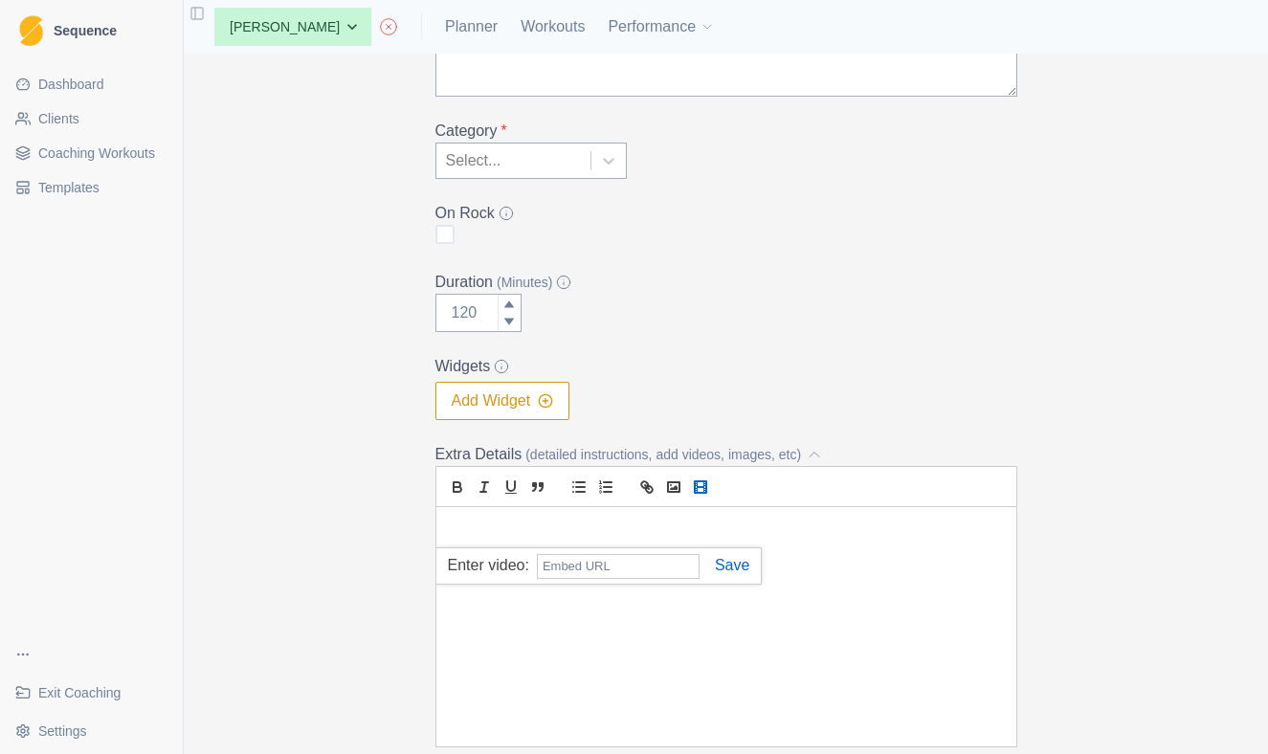
scroll to position [277, 0]
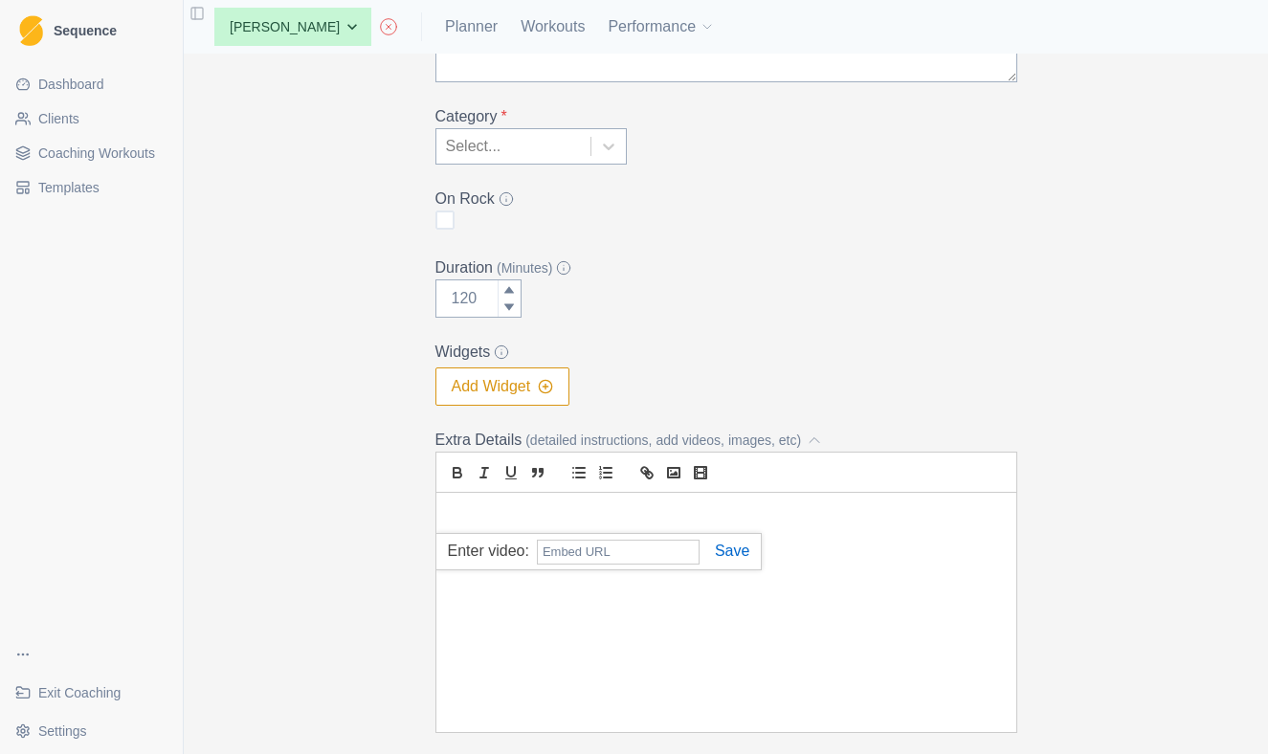
click at [637, 556] on input "text" at bounding box center [618, 552] width 163 height 25
paste input "<iframe width="560" height="315" src="https://www.youtube.com/embed/J5LEpIZSDS0…"
type input "<iframe width="560" height="315" src="https://www.youtube.com/embed/J5LEpIZSDS0…"
click at [732, 553] on link at bounding box center [724, 550] width 50 height 16
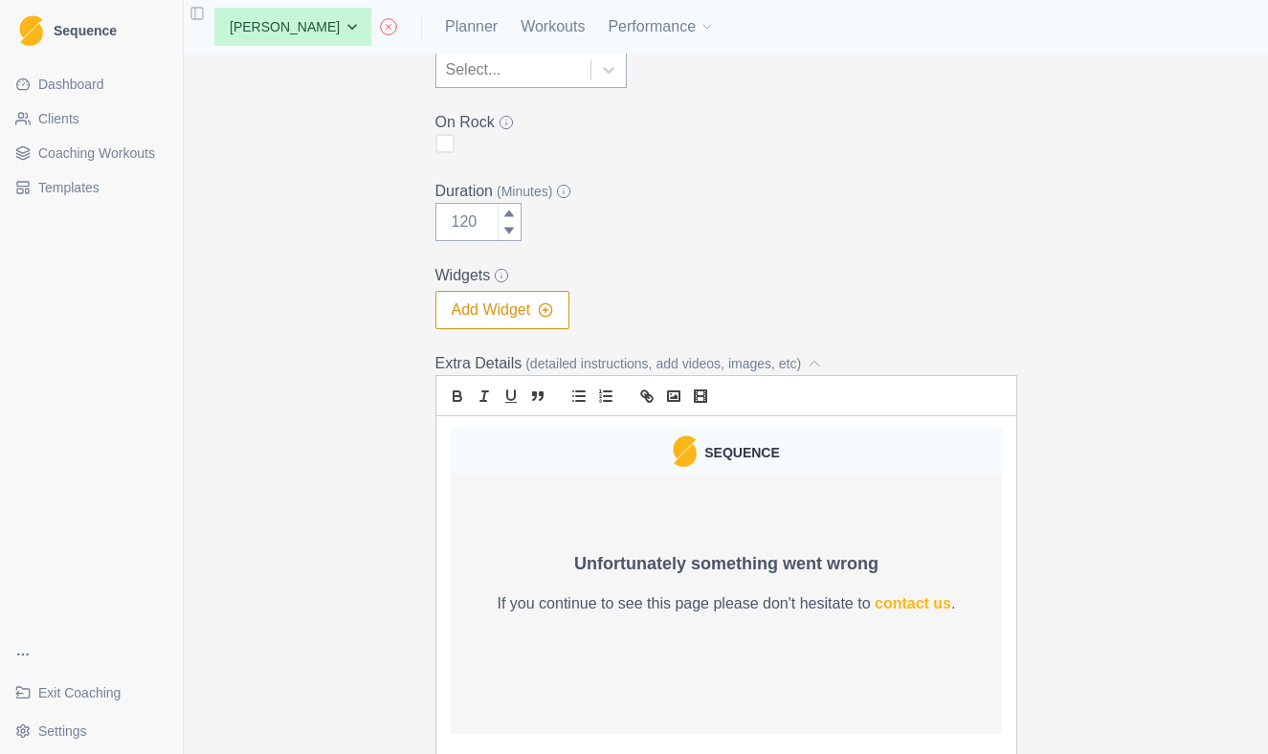
scroll to position [0, 0]
click at [644, 93] on form "Add Workout Name * Description (200 characters max) * Category * Select... On R…" at bounding box center [726, 311] width 582 height 1065
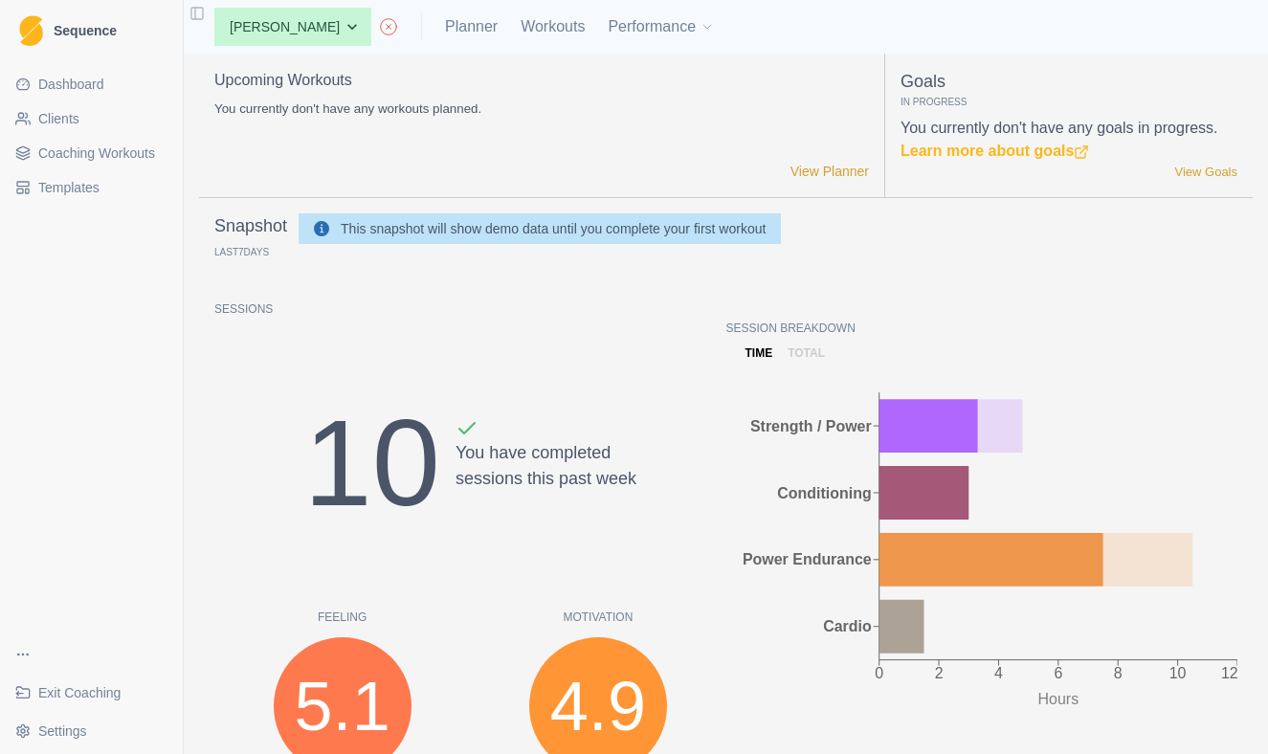
click at [96, 696] on span "Exit Coaching" at bounding box center [79, 692] width 82 height 19
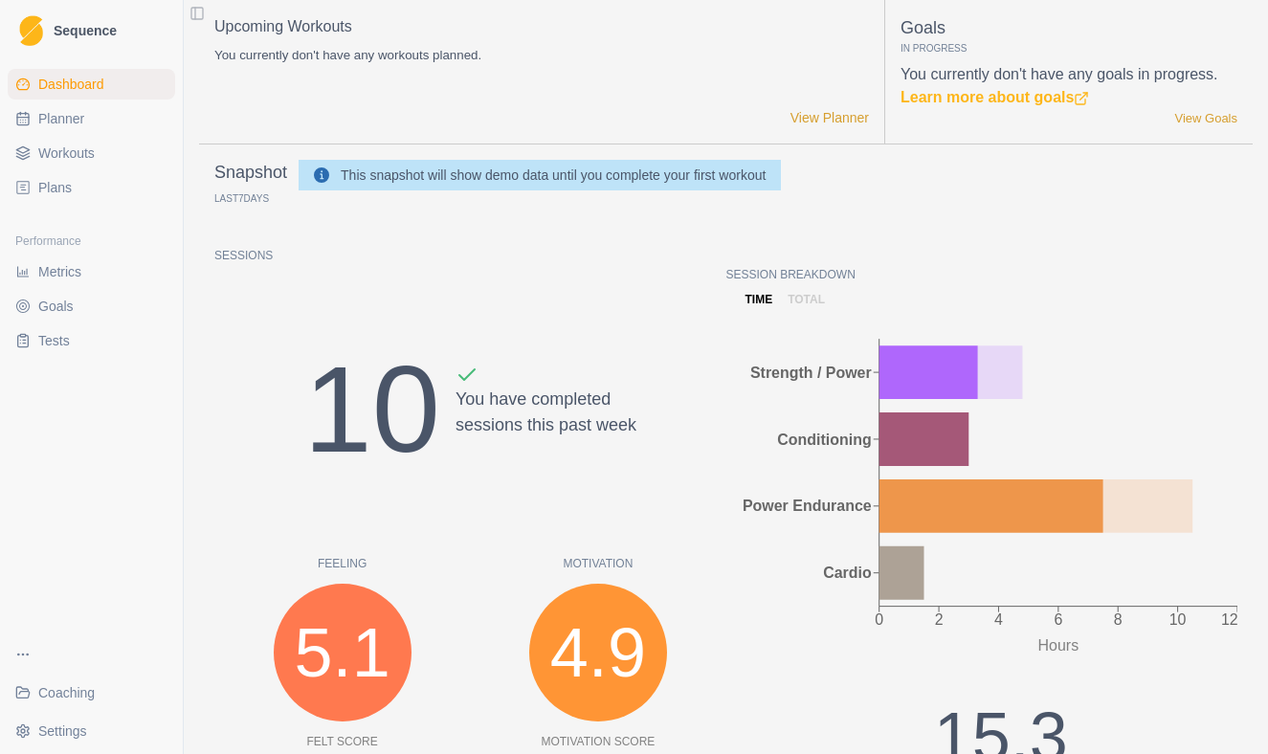
click at [57, 703] on link "Coaching" at bounding box center [91, 692] width 167 height 31
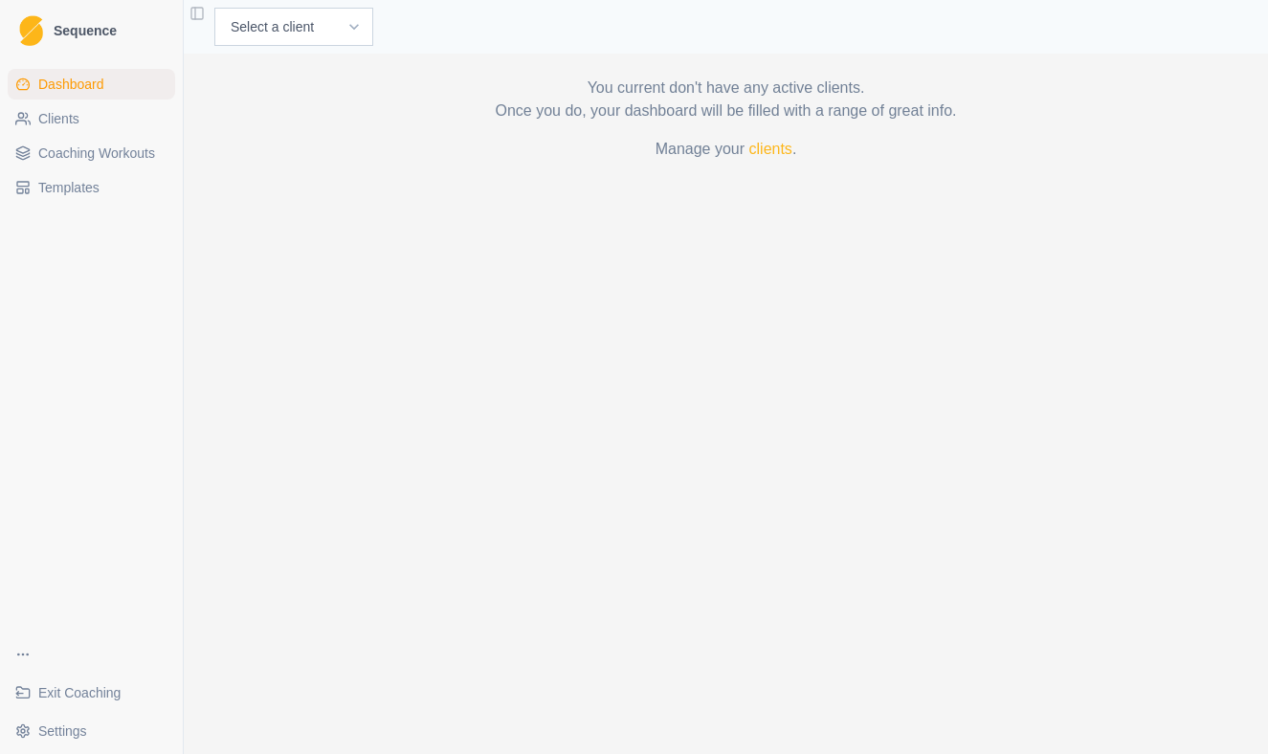
click at [142, 143] on link "Coaching Workouts" at bounding box center [91, 153] width 167 height 31
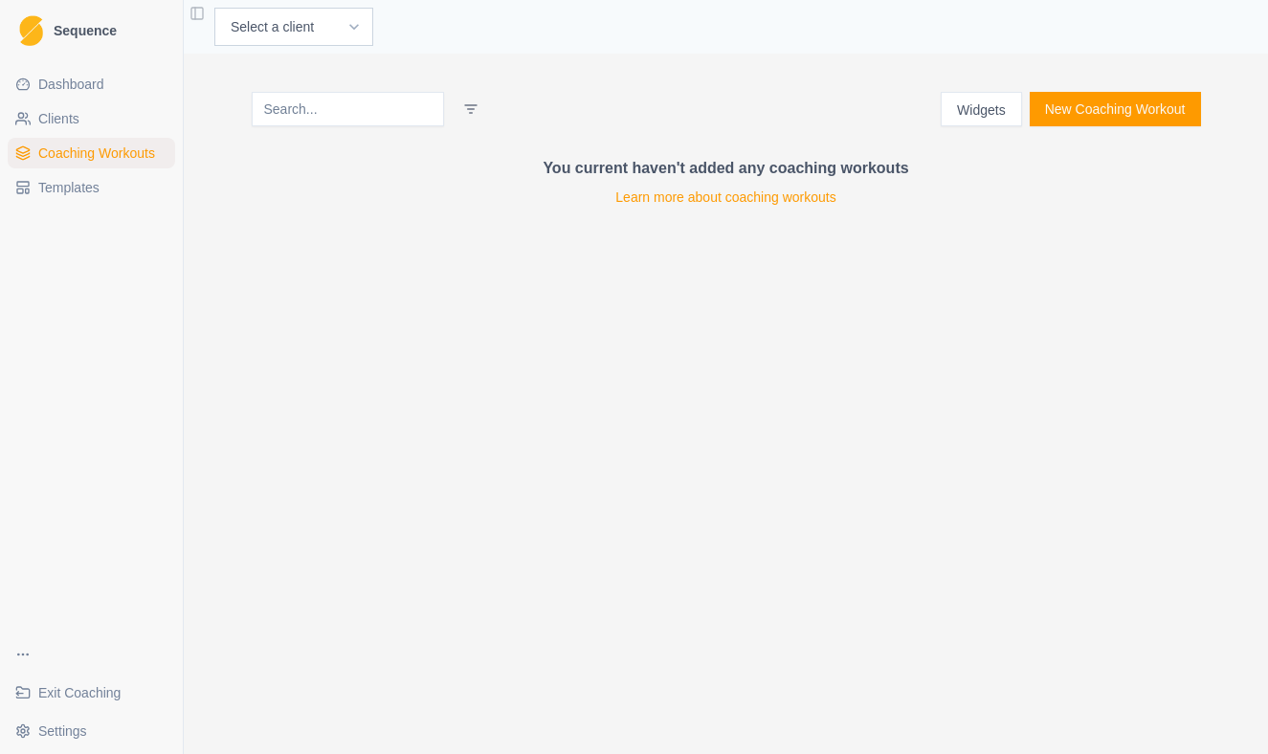
click at [100, 194] on span "Templates" at bounding box center [68, 187] width 61 height 19
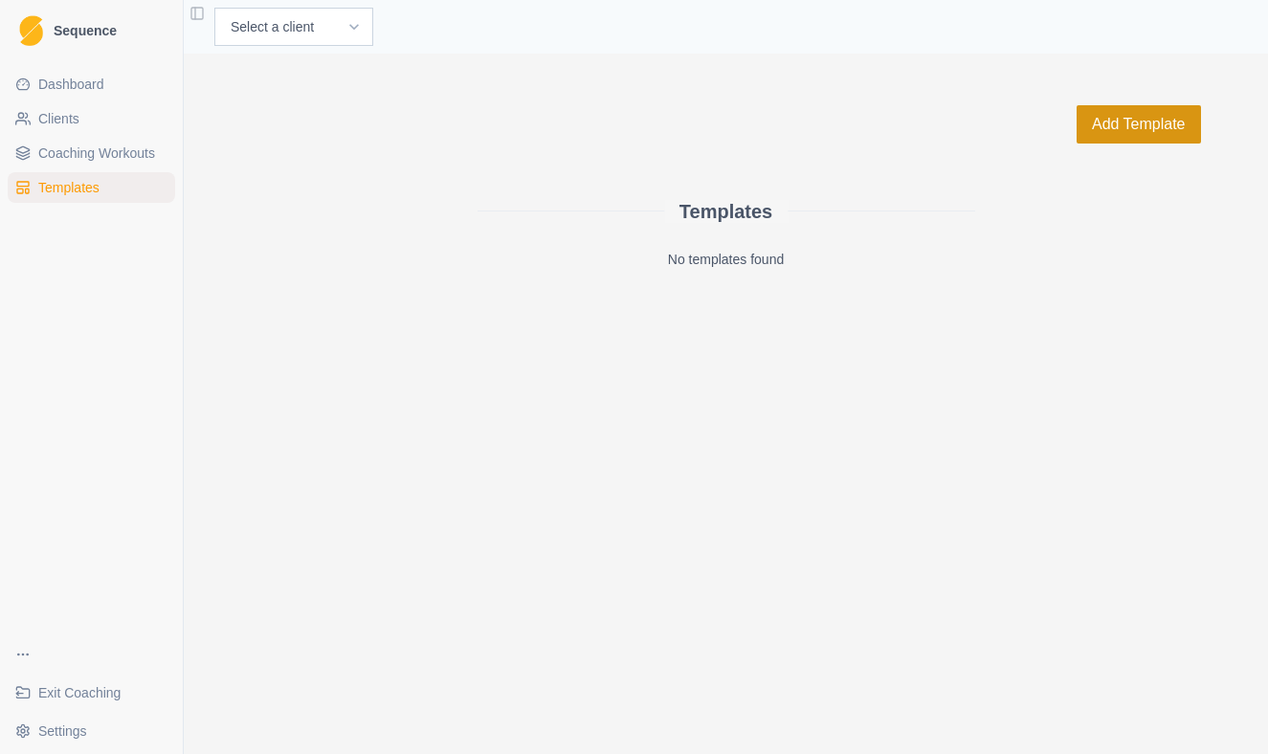
click at [1137, 140] on button "Add Template" at bounding box center [1138, 124] width 124 height 38
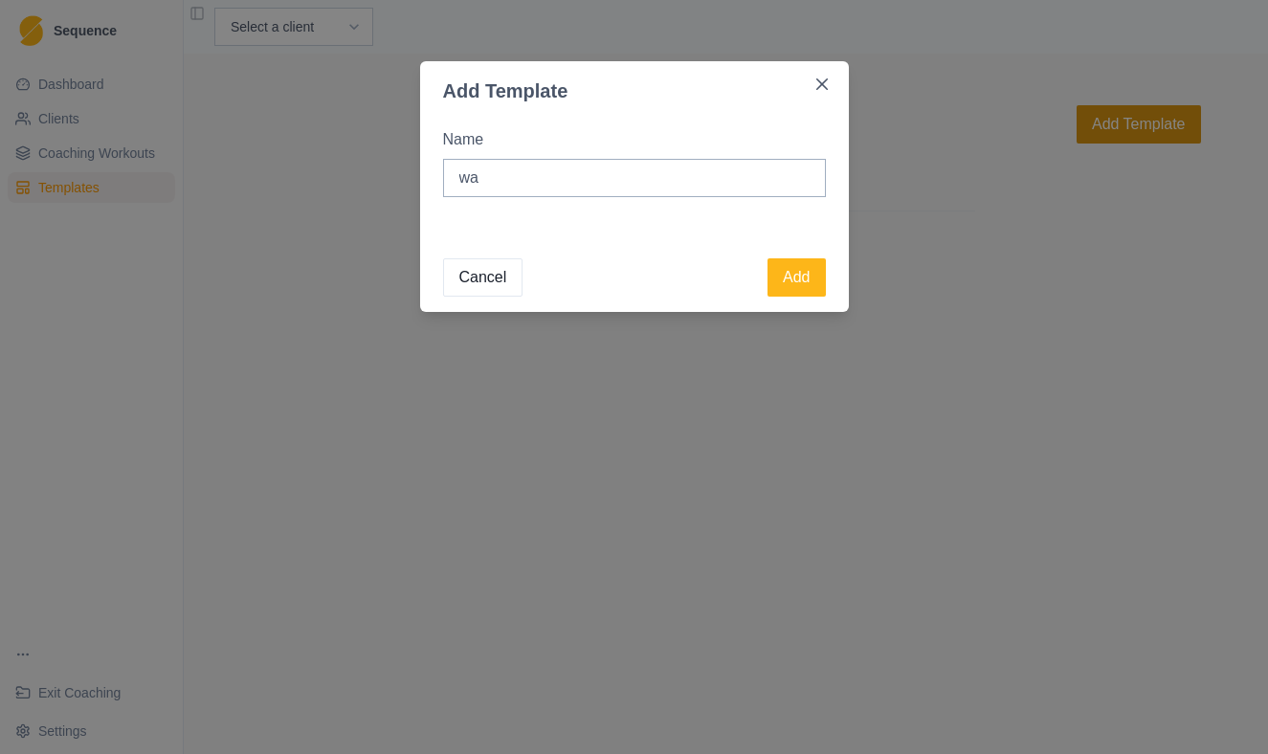
type input "w"
click at [456, 186] on input "Warm Up 1" at bounding box center [634, 178] width 383 height 38
type input "Wrist Warm Up 1"
click at [803, 299] on footer "Cancel Add" at bounding box center [634, 273] width 429 height 77
click at [800, 285] on button "Add" at bounding box center [795, 277] width 57 height 38
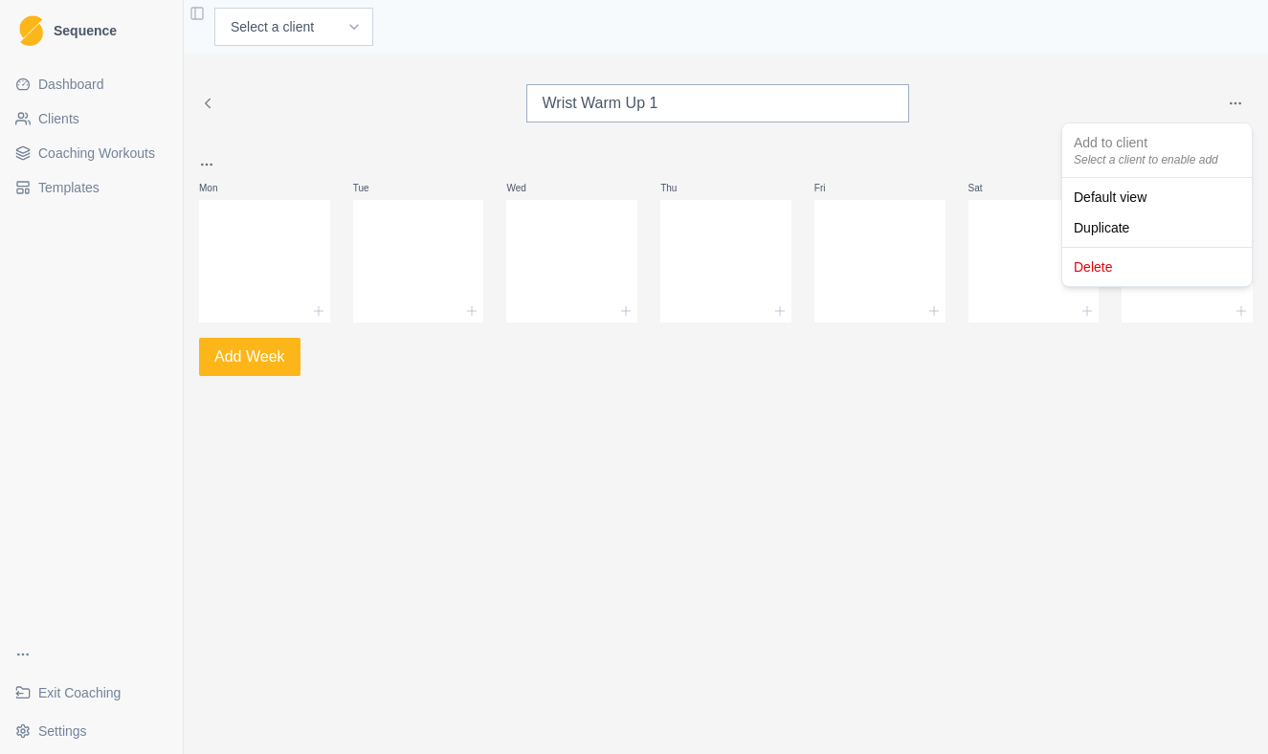
click at [1232, 105] on html "Sequence Dashboard Clients Coaching Workouts Templates Exit Coaching Settings T…" at bounding box center [634, 377] width 1268 height 754
click at [1150, 264] on div "Delete" at bounding box center [1157, 267] width 182 height 31
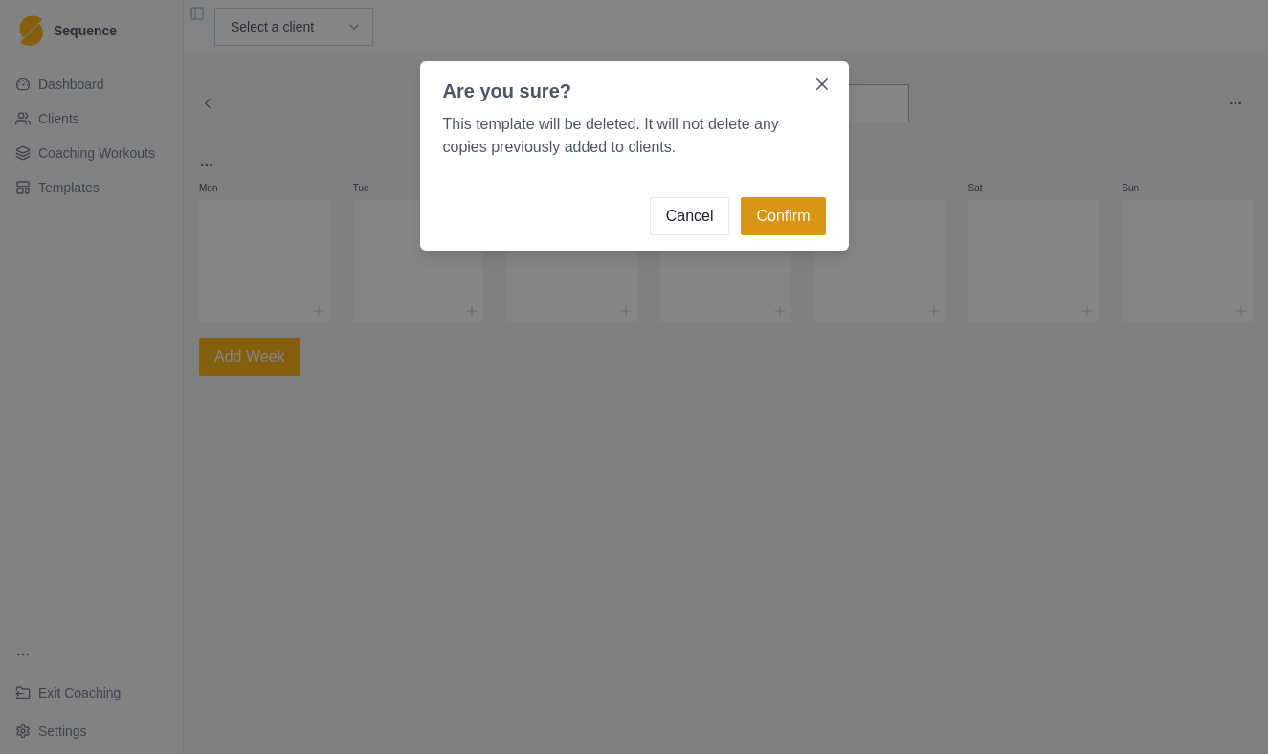
click at [786, 221] on button "Confirm" at bounding box center [783, 216] width 84 height 38
